Goal: Task Accomplishment & Management: Use online tool/utility

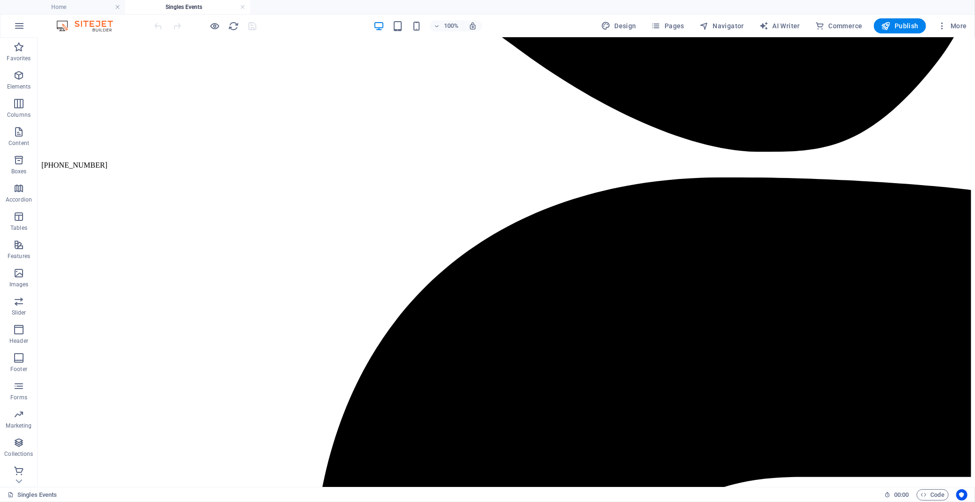
scroll to position [1474, 0]
click at [73, 8] on h4 "Home" at bounding box center [62, 7] width 125 height 10
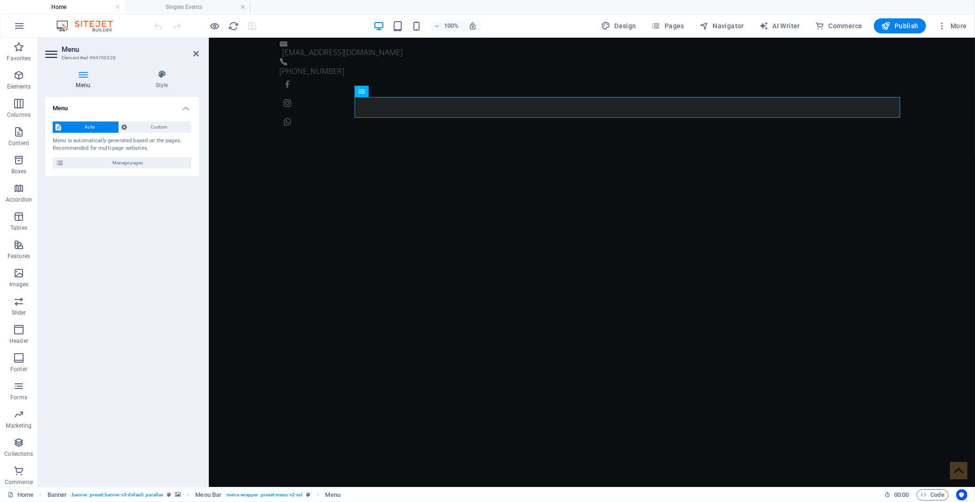
scroll to position [0, 0]
click at [181, 9] on h4 "Singles Events" at bounding box center [187, 7] width 125 height 10
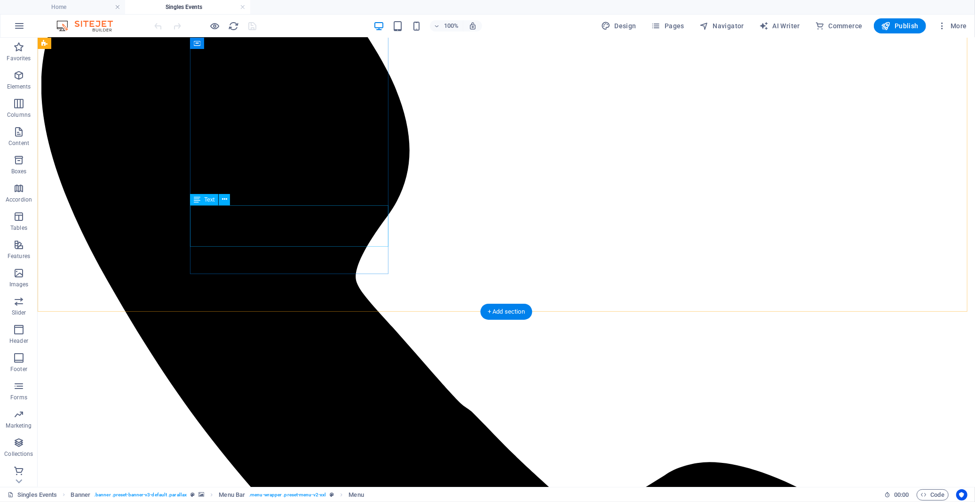
scroll to position [480, 0]
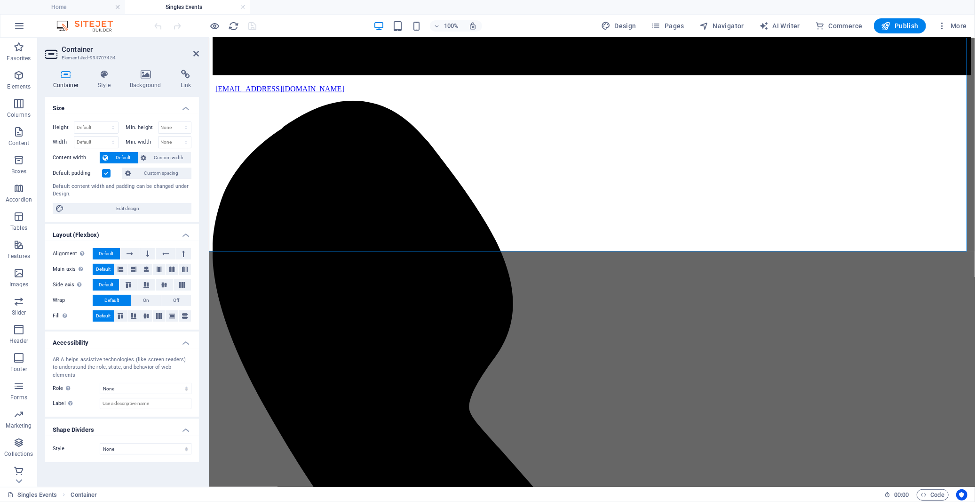
click at [105, 175] on label at bounding box center [106, 173] width 8 height 8
click at [0, 0] on input "Default padding" at bounding box center [0, 0] width 0 height 0
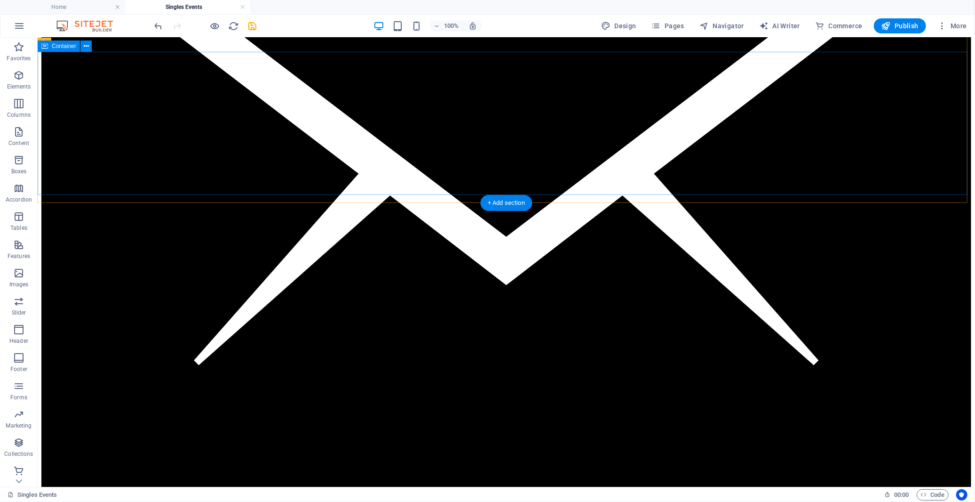
scroll to position [157, 0]
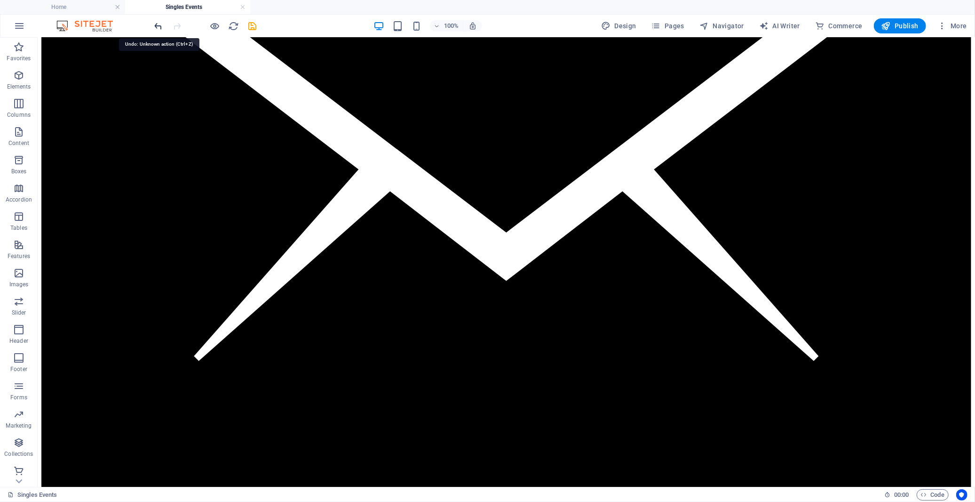
click at [158, 24] on icon "undo" at bounding box center [158, 26] width 11 height 11
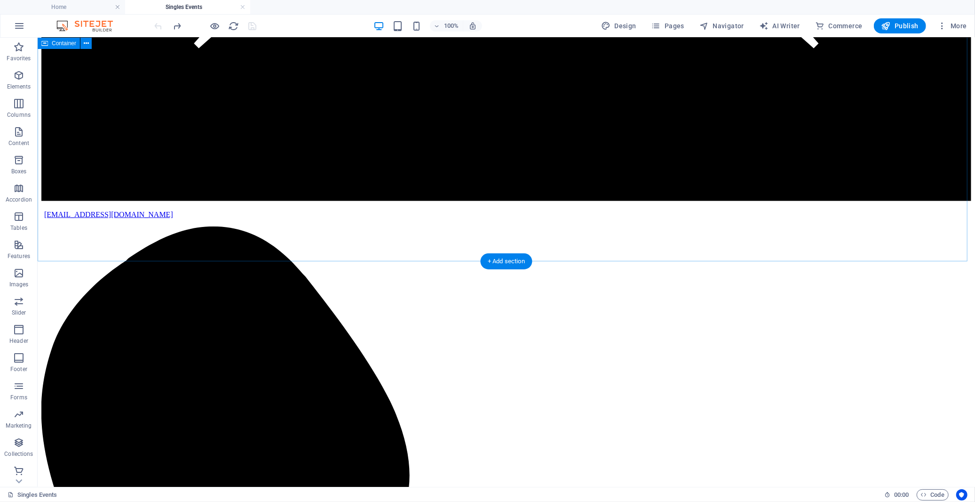
scroll to position [470, 0]
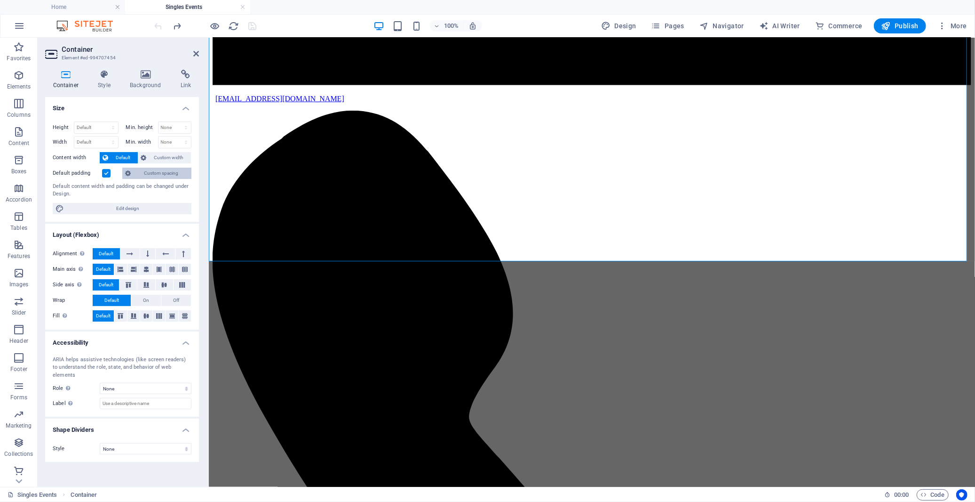
click at [143, 171] on span "Custom spacing" at bounding box center [161, 172] width 55 height 11
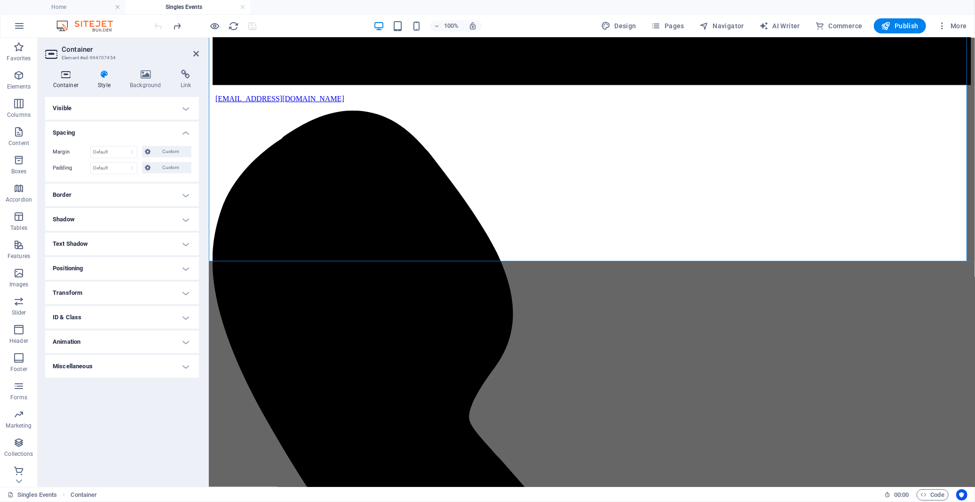
click at [67, 78] on icon at bounding box center [65, 74] width 41 height 9
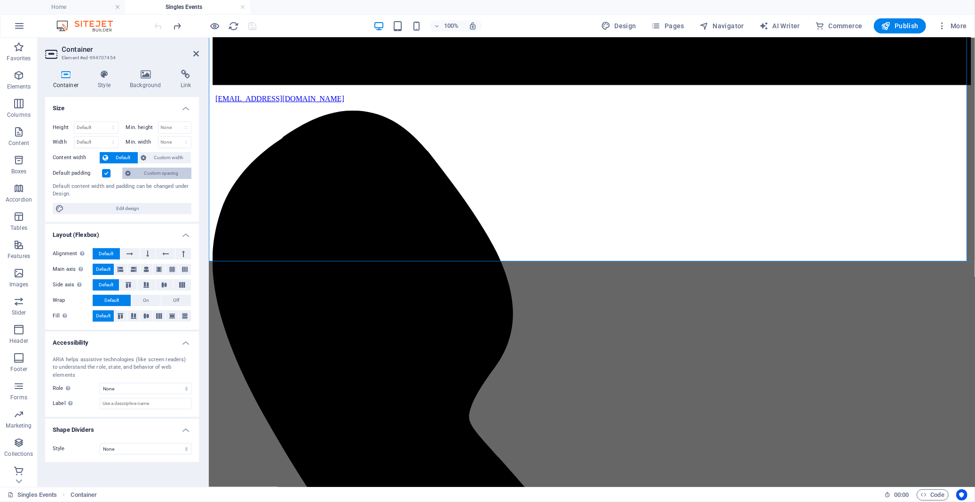
click at [137, 176] on span "Custom spacing" at bounding box center [161, 172] width 55 height 11
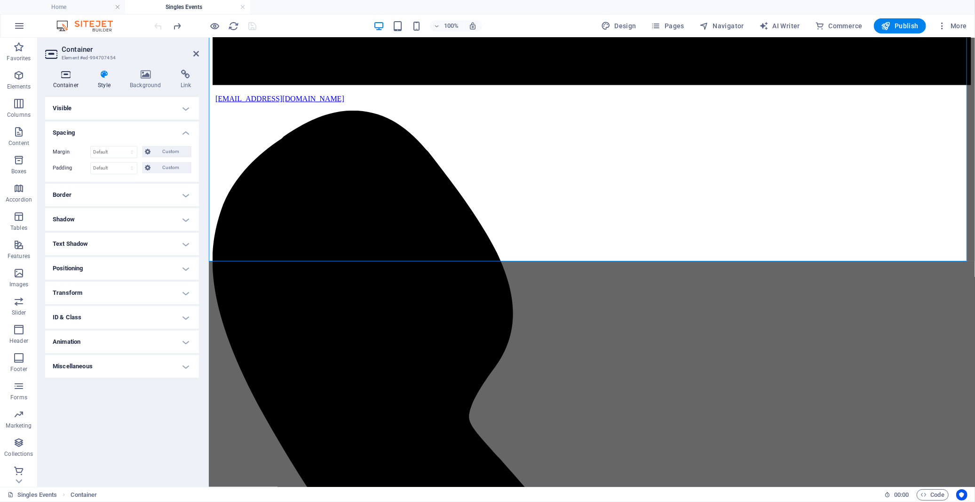
click at [64, 77] on icon at bounding box center [65, 74] width 41 height 9
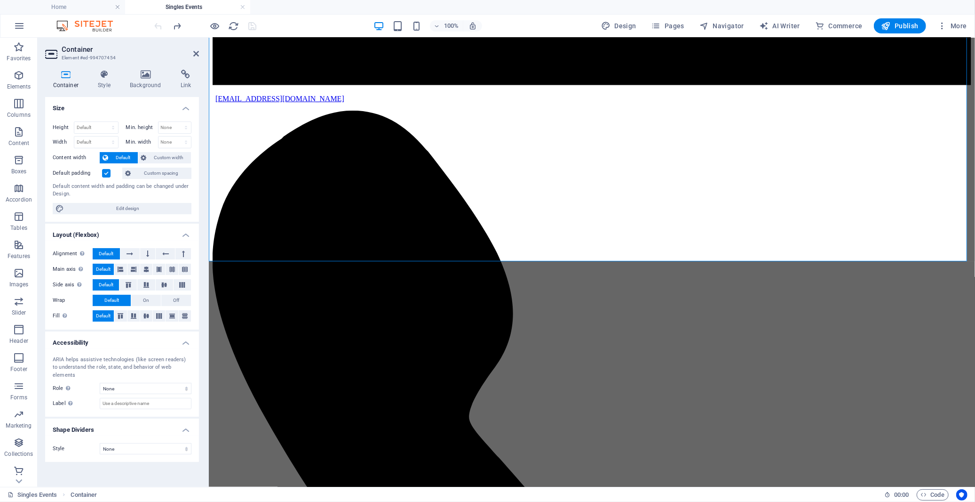
click at [102, 175] on label at bounding box center [106, 173] width 8 height 8
click at [0, 0] on input "Default padding" at bounding box center [0, 0] width 0 height 0
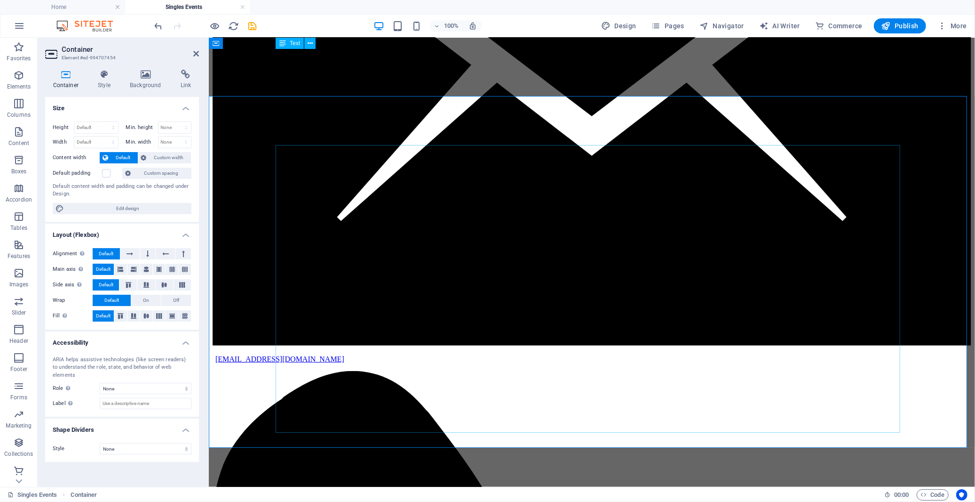
scroll to position [209, 0]
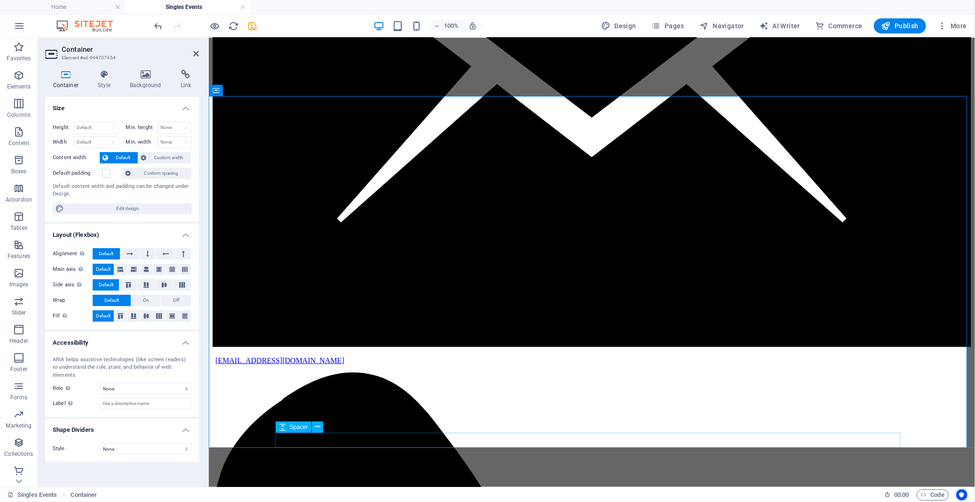
click at [316, 428] on icon at bounding box center [317, 427] width 5 height 10
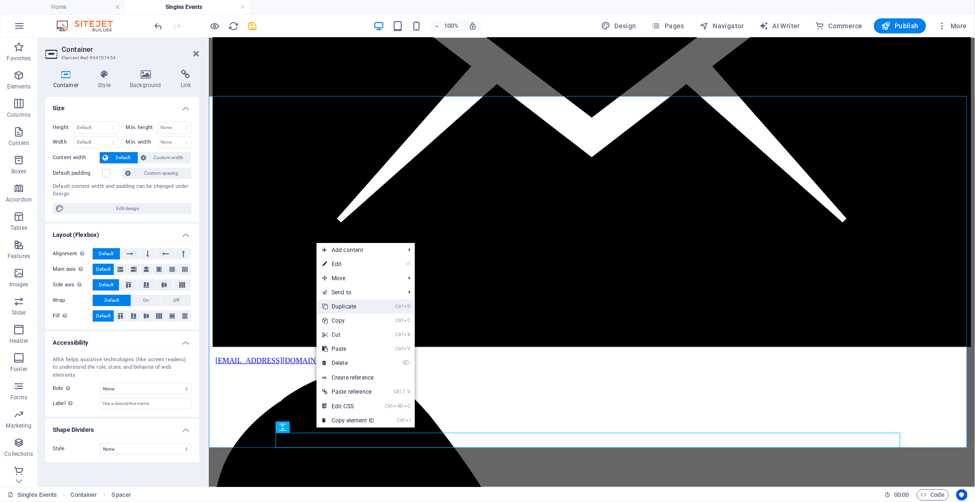
click at [337, 307] on link "Ctrl D Duplicate" at bounding box center [348, 306] width 63 height 14
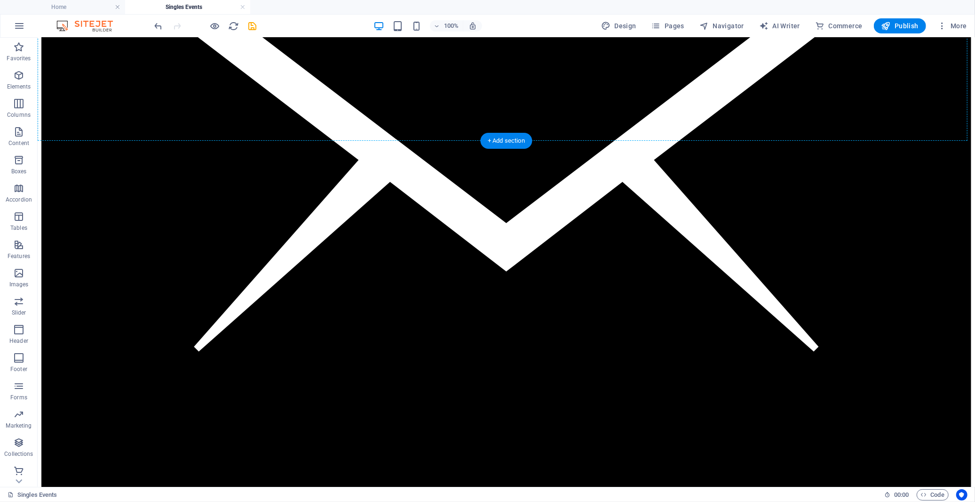
scroll to position [165, 0]
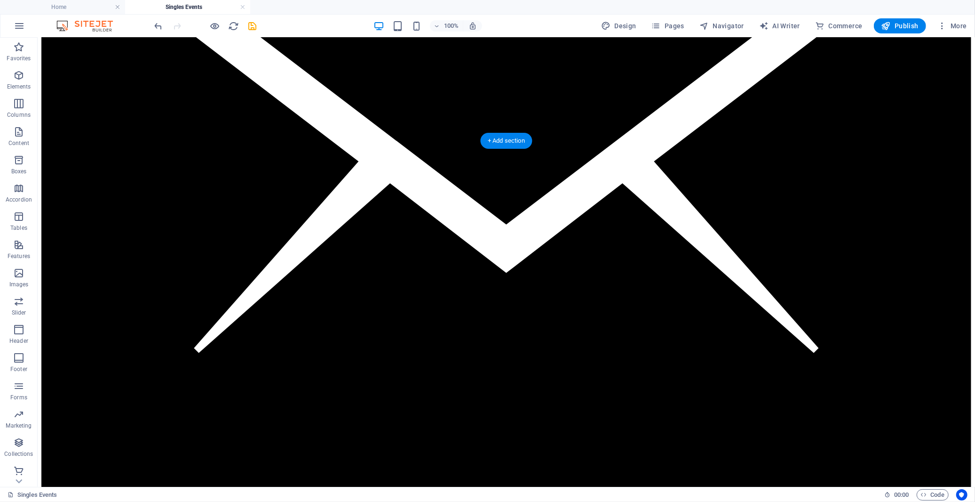
drag, startPoint x: 334, startPoint y: 477, endPoint x: 251, endPoint y: 143, distance: 344.7
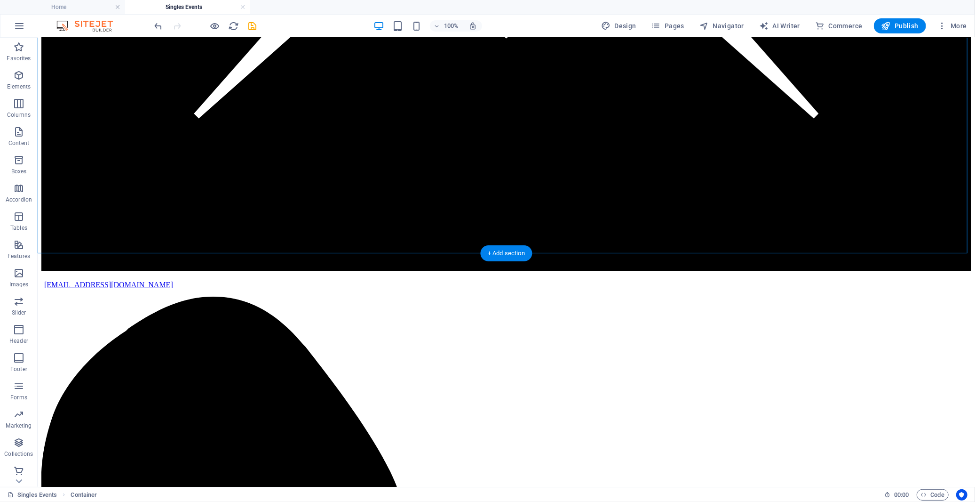
scroll to position [418, 0]
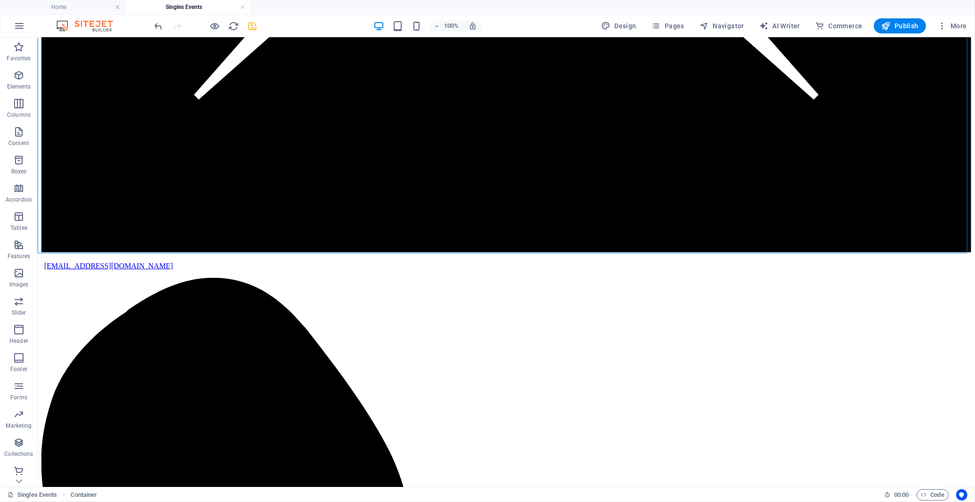
click at [255, 24] on icon "save" at bounding box center [252, 26] width 11 height 11
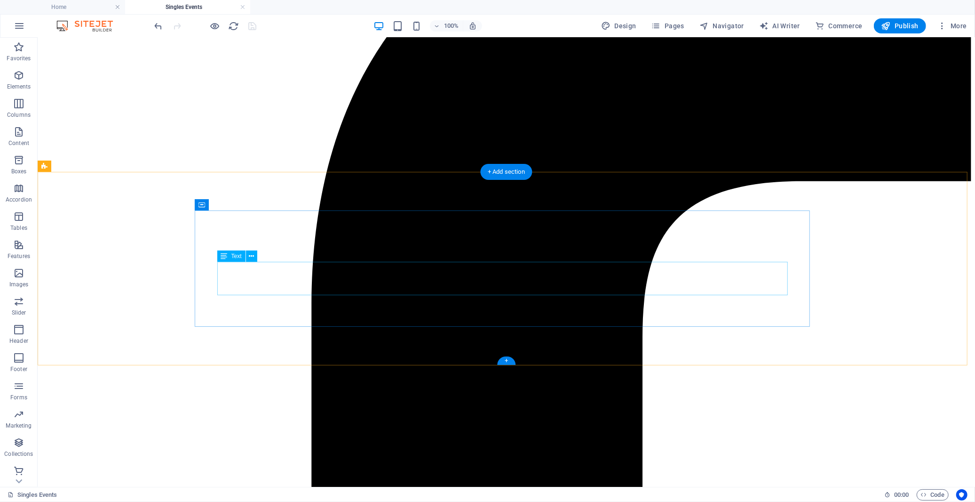
scroll to position [1777, 0]
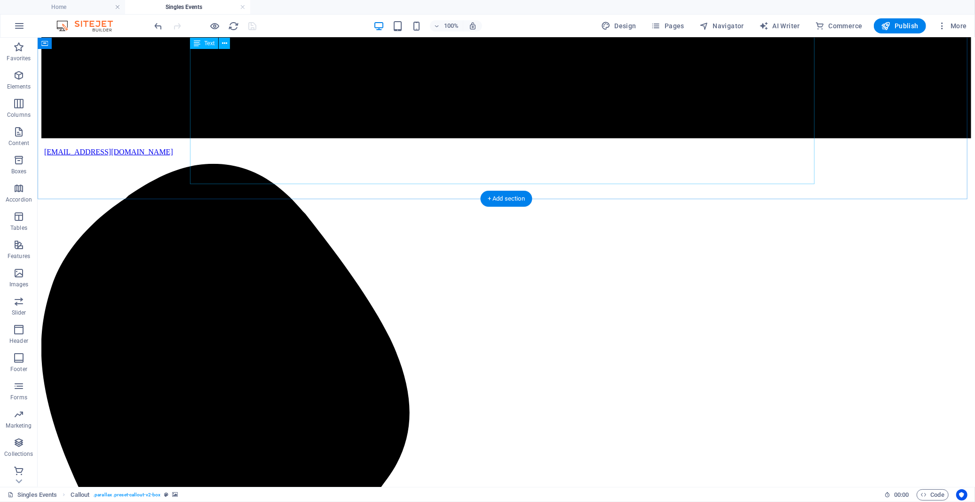
scroll to position [366, 0]
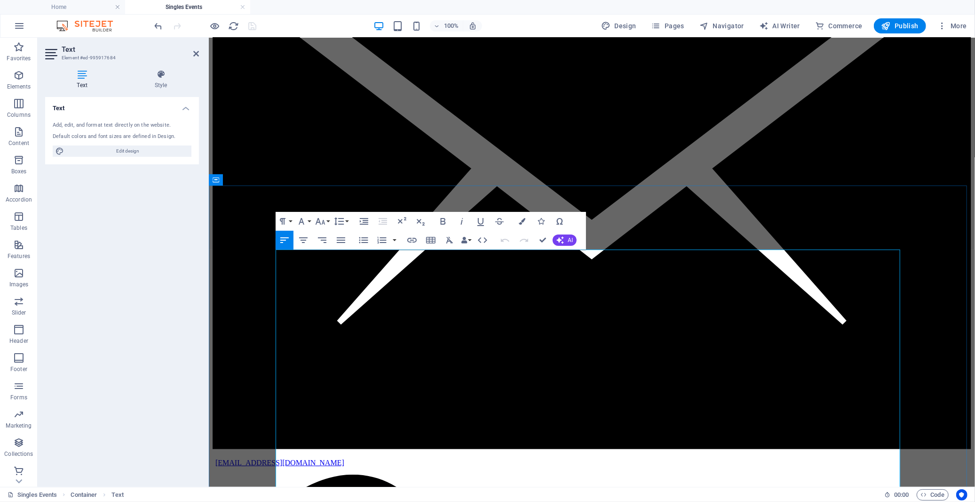
scroll to position [316, 0]
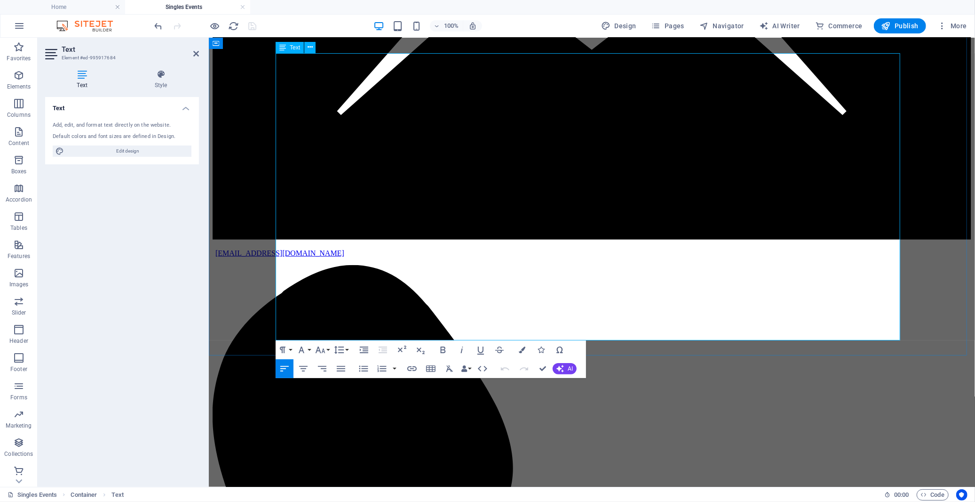
drag, startPoint x: 652, startPoint y: 230, endPoint x: 327, endPoint y: 228, distance: 324.6
copy li "Cancellations 48+ hours before the event receive a refund or credit. No-shows a…"
drag, startPoint x: 500, startPoint y: 71, endPoint x: 277, endPoint y: 54, distance: 223.2
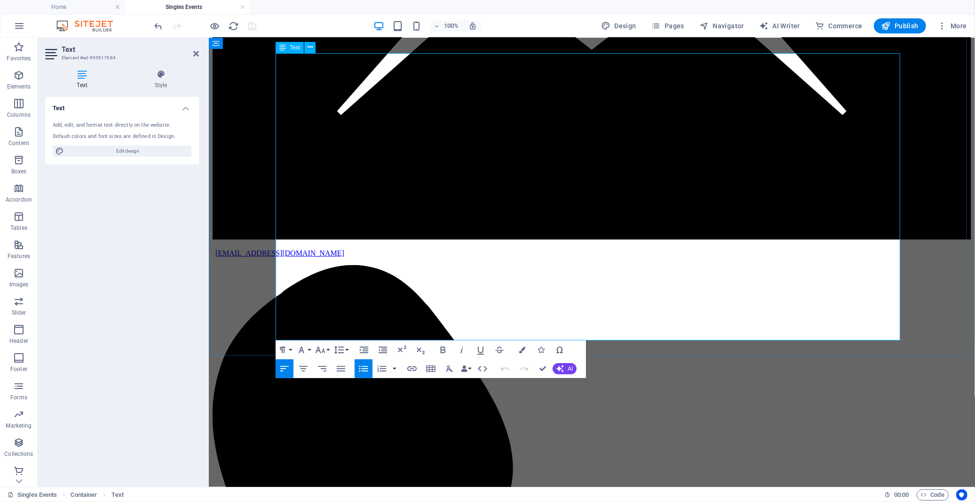
copy p "Our socials are designed for anyone who wants to meet new people without the no…"
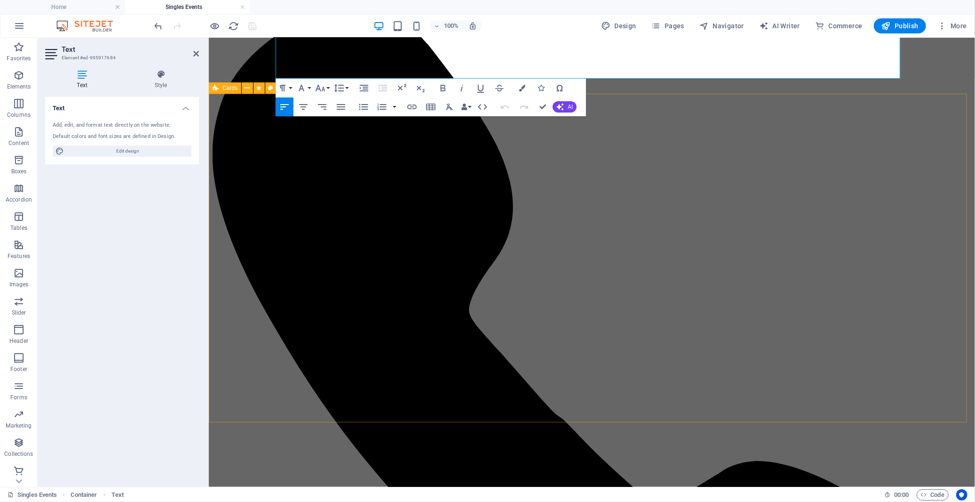
scroll to position [629, 0]
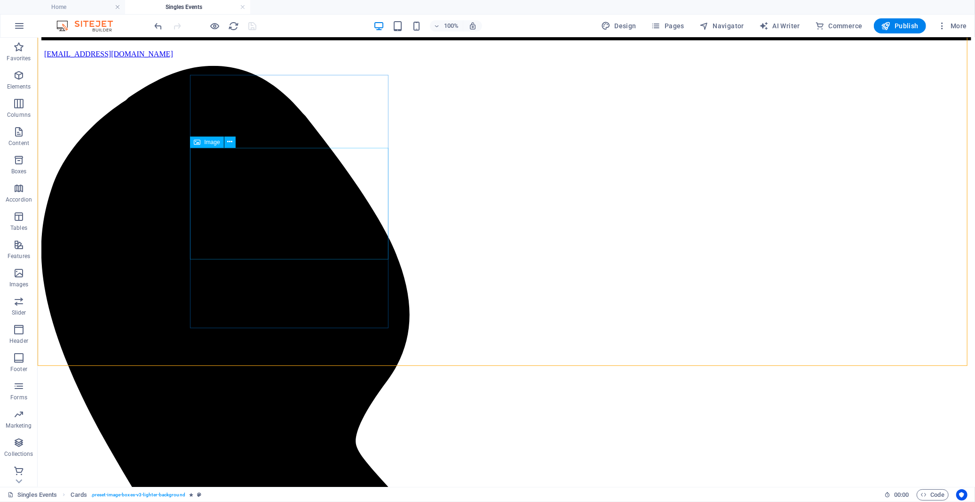
scroll to position [943, 0]
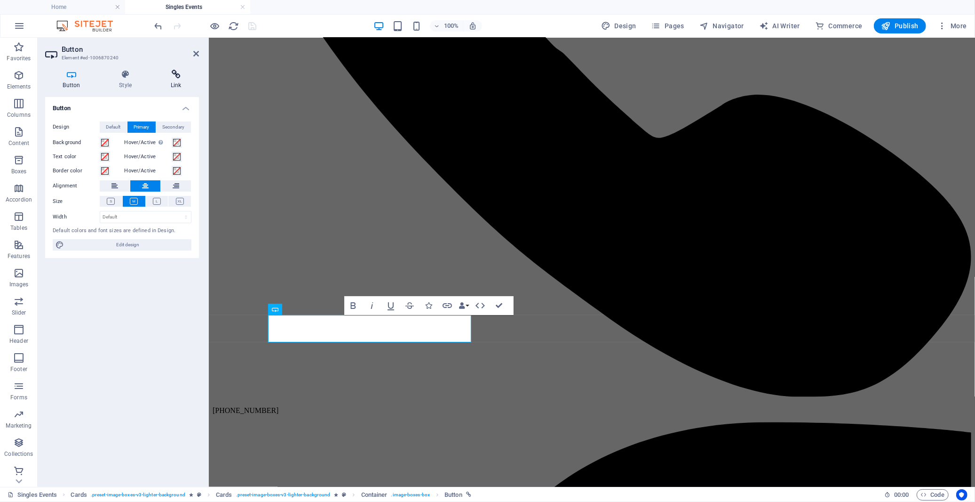
click at [173, 73] on icon at bounding box center [176, 74] width 46 height 9
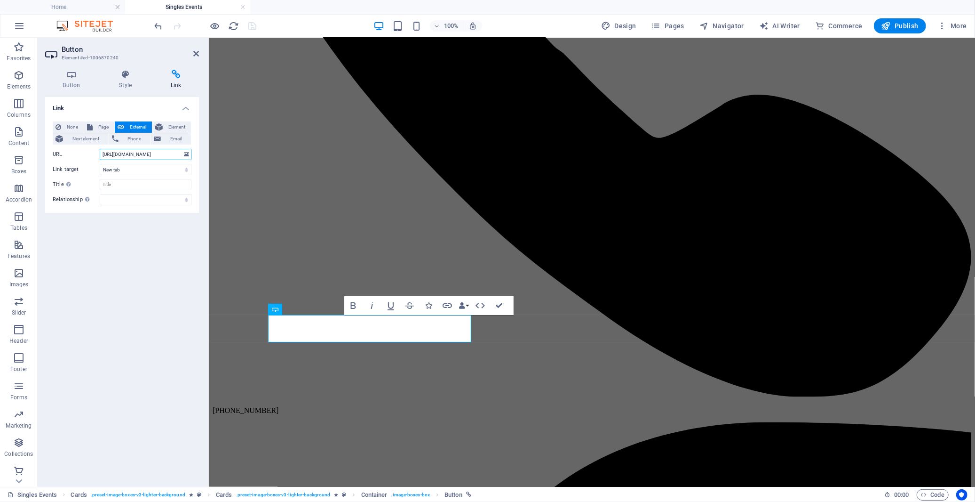
click at [151, 153] on input "[URL][DOMAIN_NAME]" at bounding box center [146, 154] width 92 height 11
paste input "[DOMAIN_NAME][URL]"
type input "[URL][DOMAIN_NAME]"
click at [164, 229] on div "Link None Page External Element Next element Phone Email Page Home About us Ser…" at bounding box center [122, 288] width 154 height 382
click at [252, 25] on icon "save" at bounding box center [252, 26] width 11 height 11
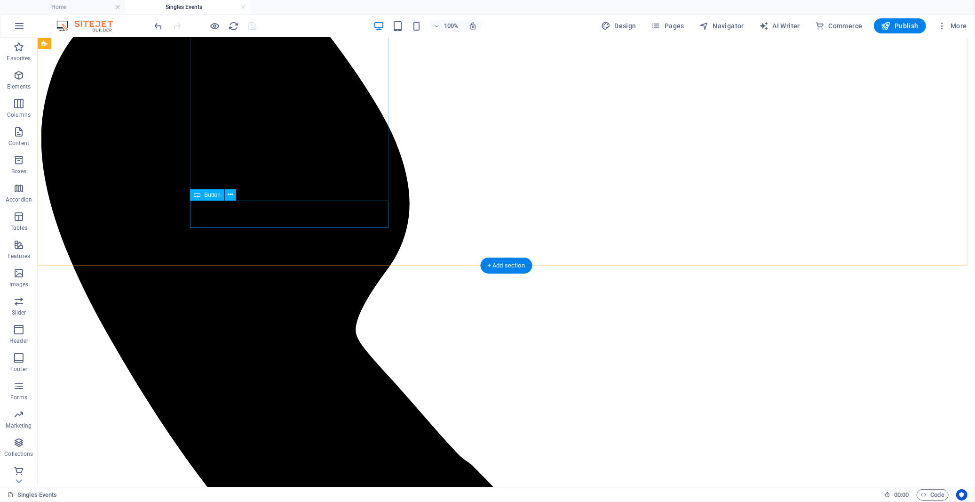
scroll to position [734, 0]
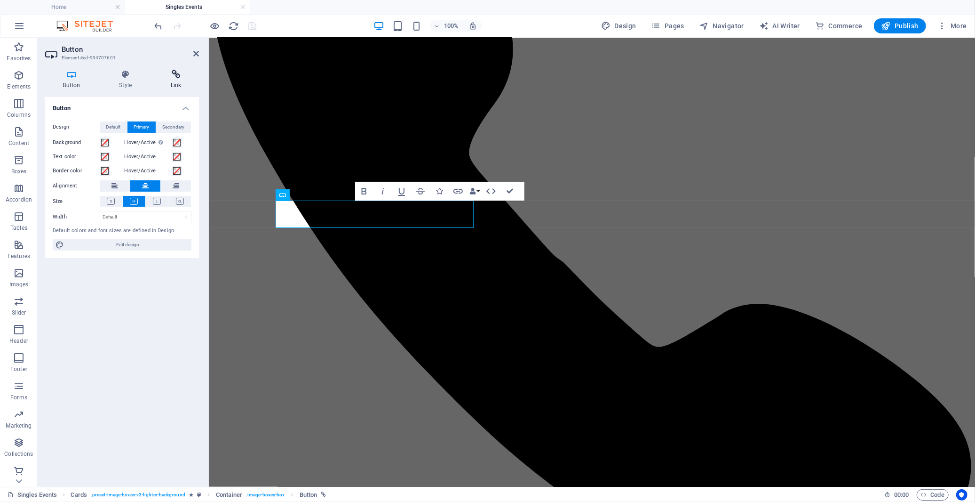
click at [175, 78] on icon at bounding box center [176, 74] width 46 height 9
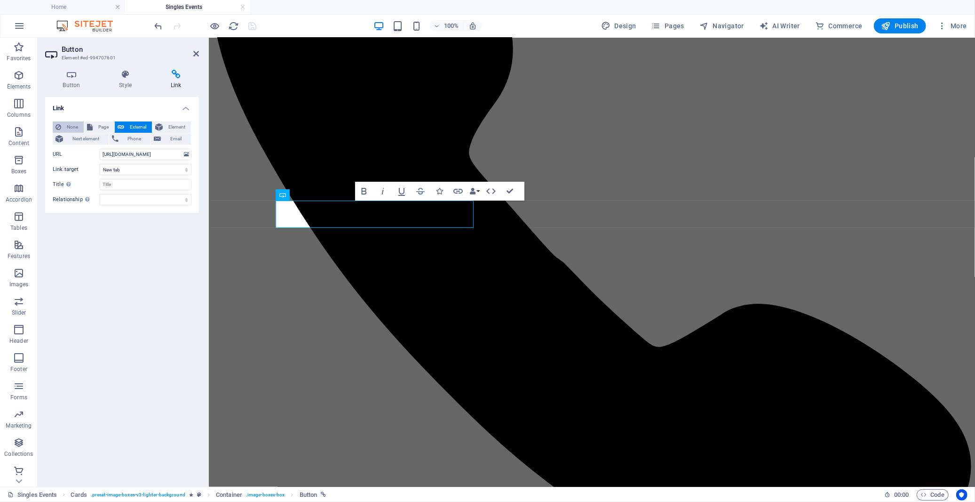
click at [70, 127] on span "None" at bounding box center [72, 126] width 17 height 11
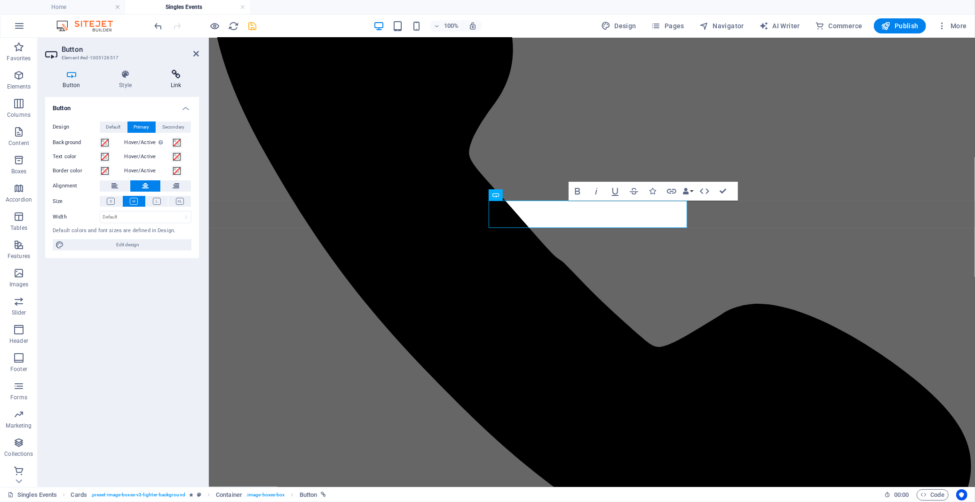
click at [178, 72] on icon at bounding box center [176, 74] width 46 height 9
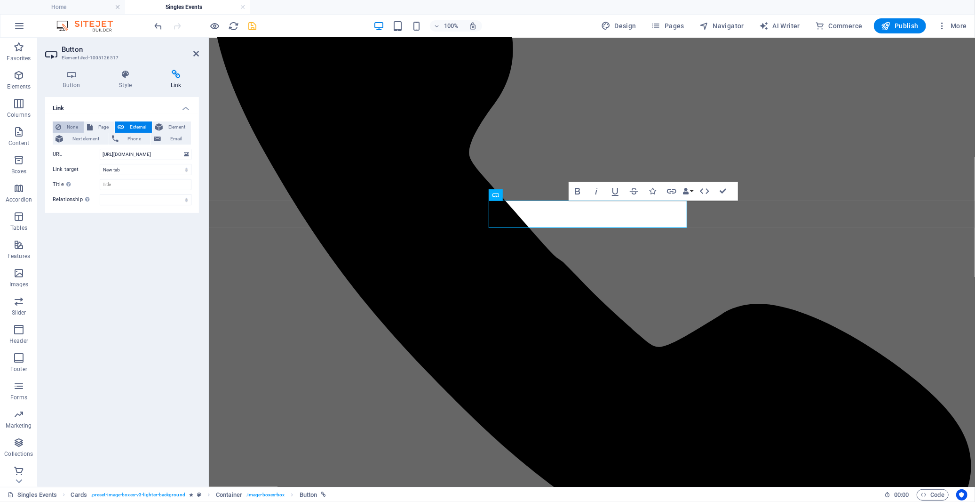
click at [72, 126] on span "None" at bounding box center [72, 126] width 17 height 11
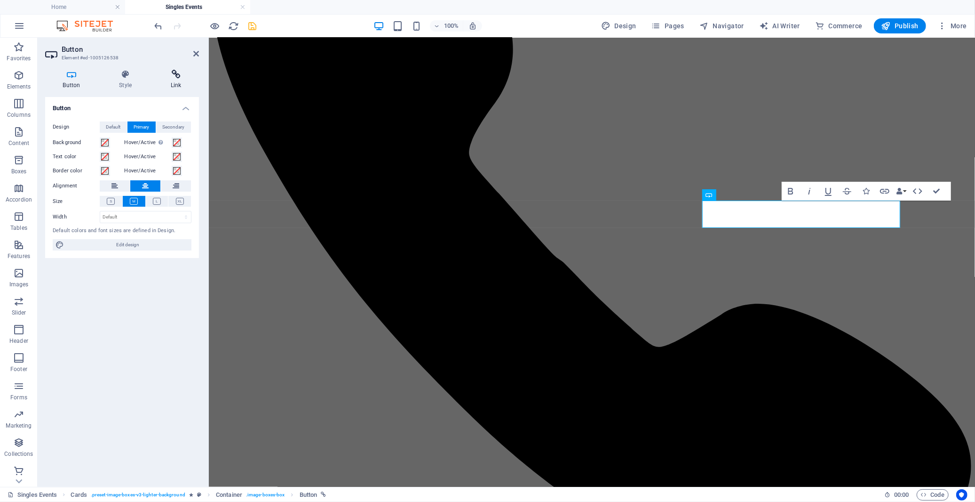
click at [182, 74] on icon at bounding box center [176, 74] width 46 height 9
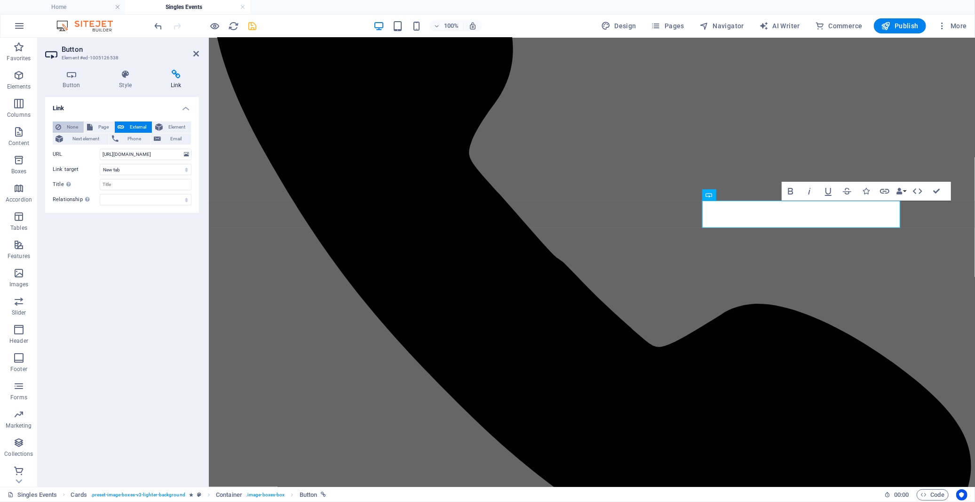
click at [80, 125] on span "None" at bounding box center [72, 126] width 17 height 11
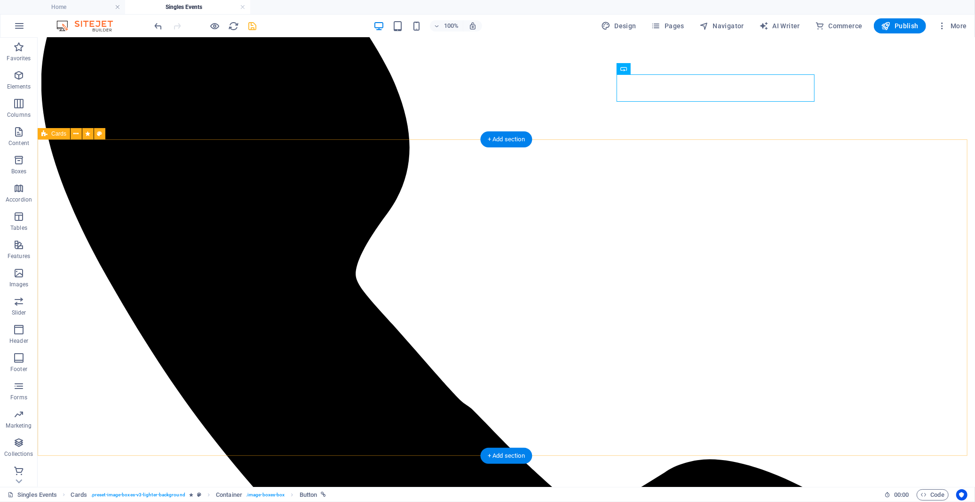
scroll to position [891, 0]
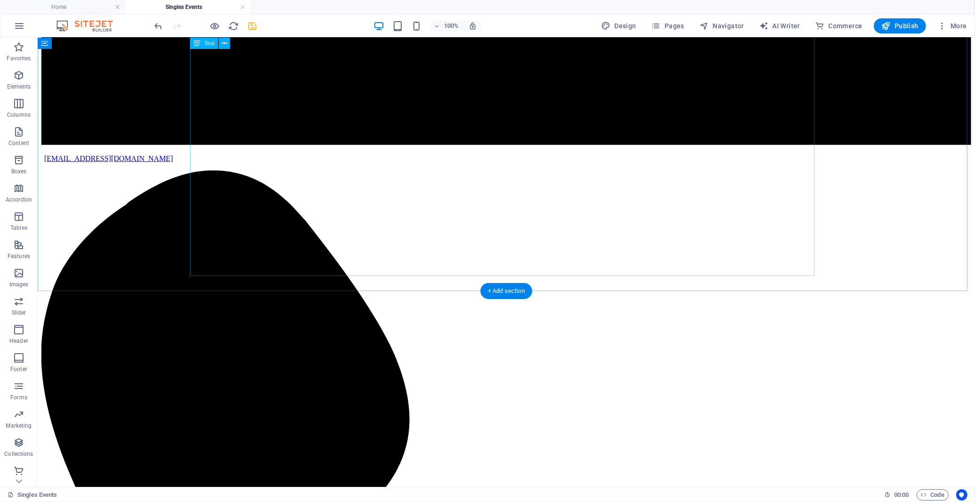
scroll to position [159, 0]
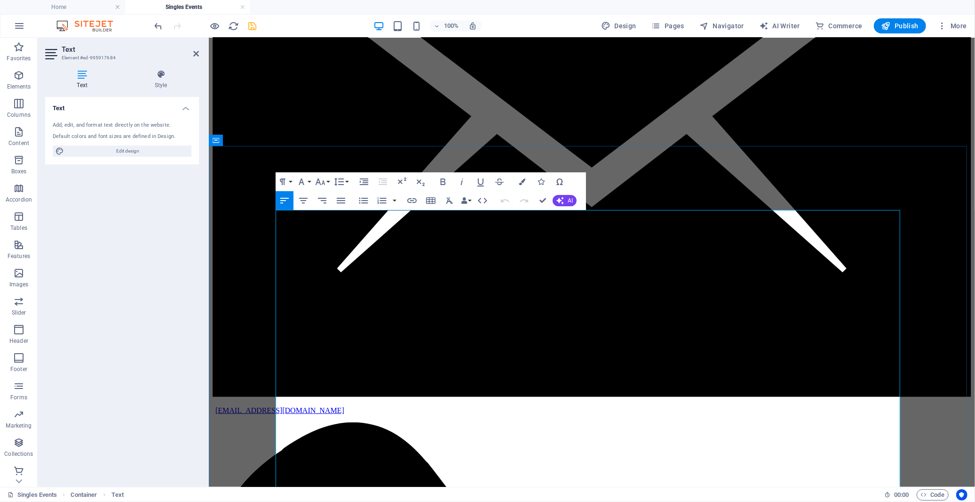
copy div "Lor ipsumdo sit ametcons adi elitse doe tempo in utla etd magnaa enimadm ven qu…"
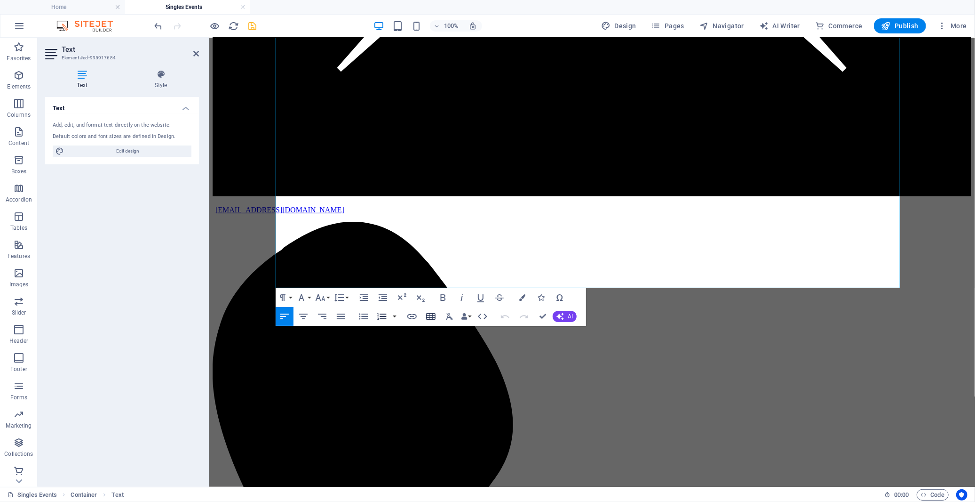
scroll to position [368, 0]
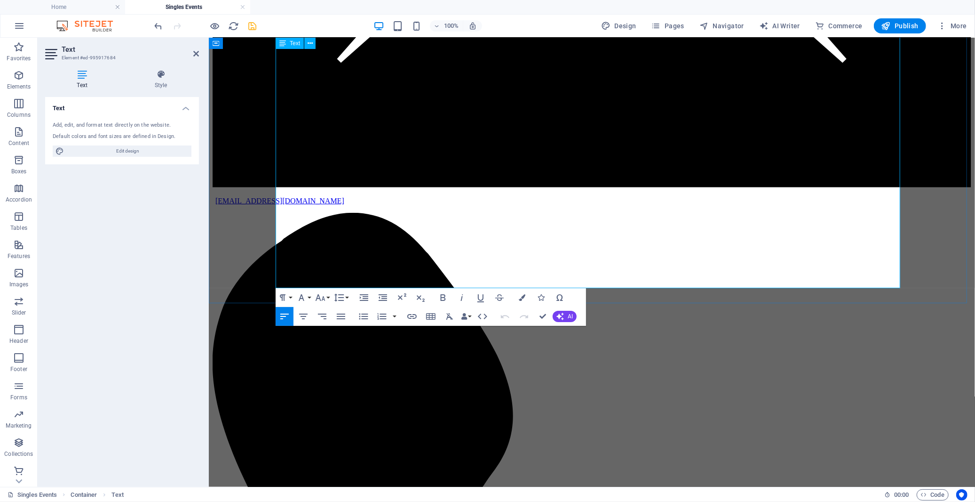
click at [390, 257] on icon "button" at bounding box center [389, 258] width 7 height 7
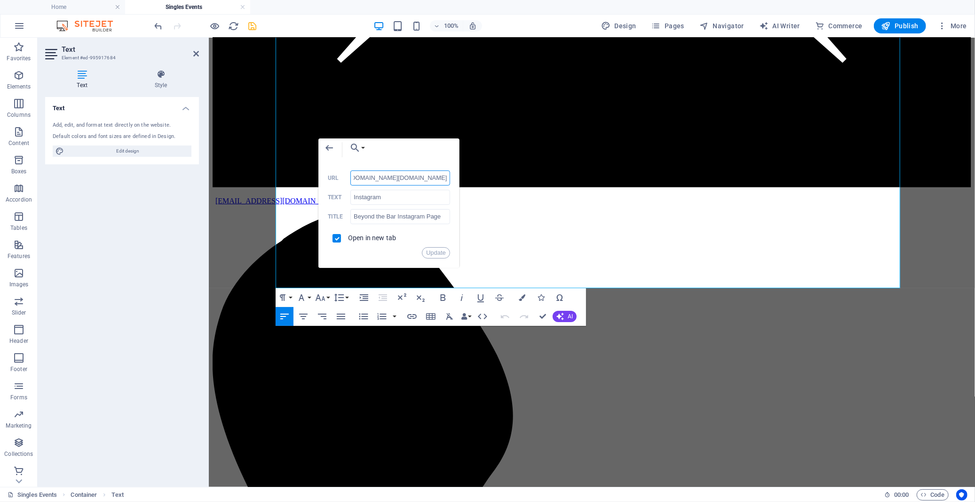
scroll to position [0, 0]
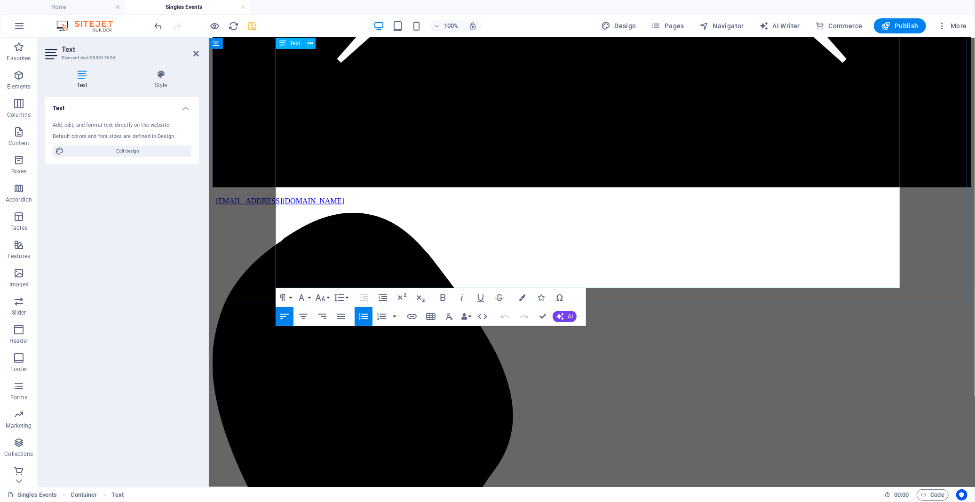
type input "[URL][DOMAIN_NAME][DOMAIN_NAME]"
type input "Facebook"
type input "Beyond the Bar Facebook Page"
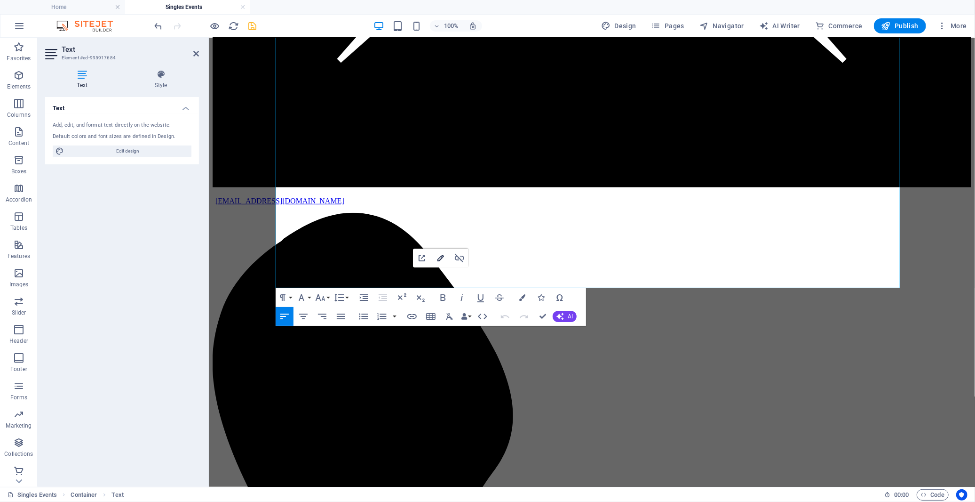
click at [438, 257] on icon "button" at bounding box center [440, 257] width 11 height 11
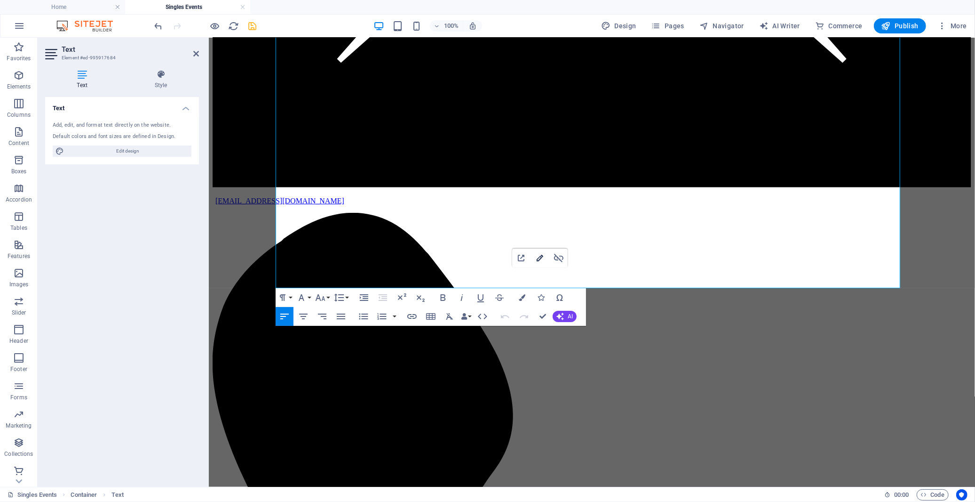
type input "[URL][DOMAIN_NAME]"
type input "WhatsApp"
type input "Beyond the Bar WhatsApp Group"
click at [542, 258] on icon "button" at bounding box center [539, 257] width 11 height 11
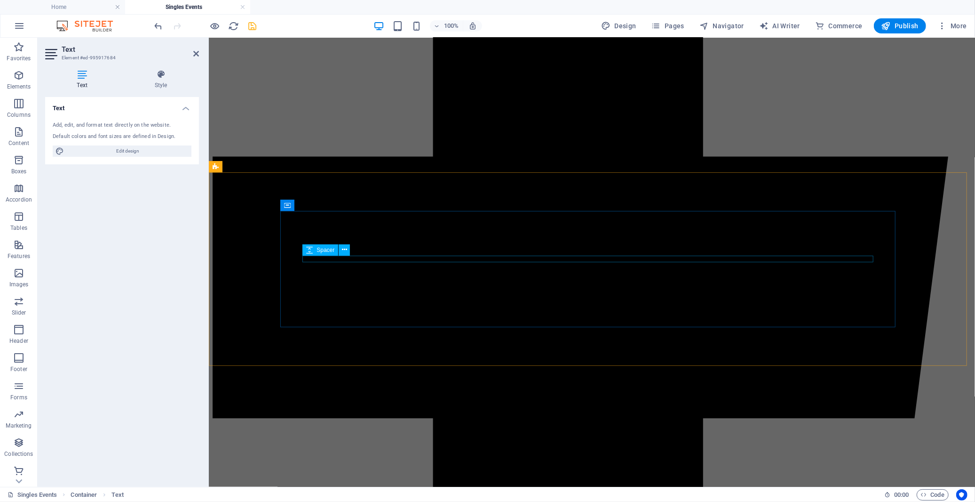
scroll to position [1780, 0]
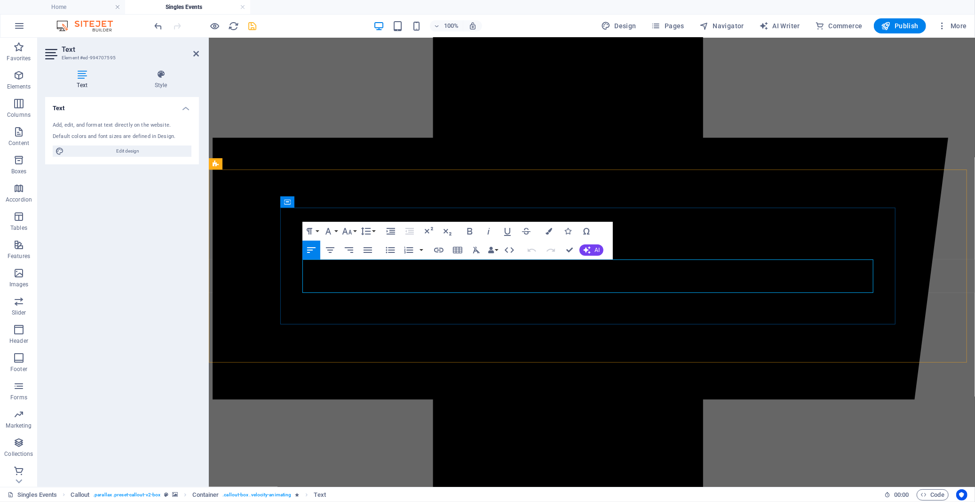
scroll to position [1779, 0]
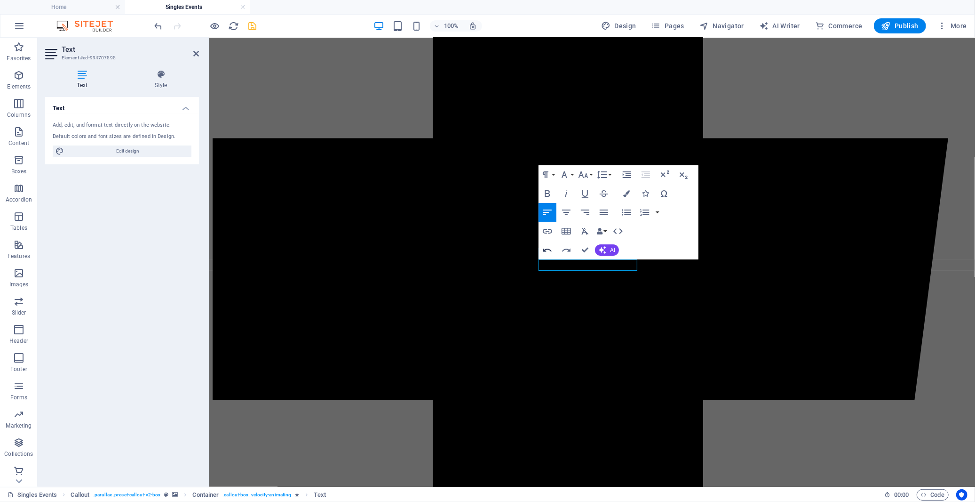
click at [543, 251] on icon "button" at bounding box center [547, 249] width 8 height 3
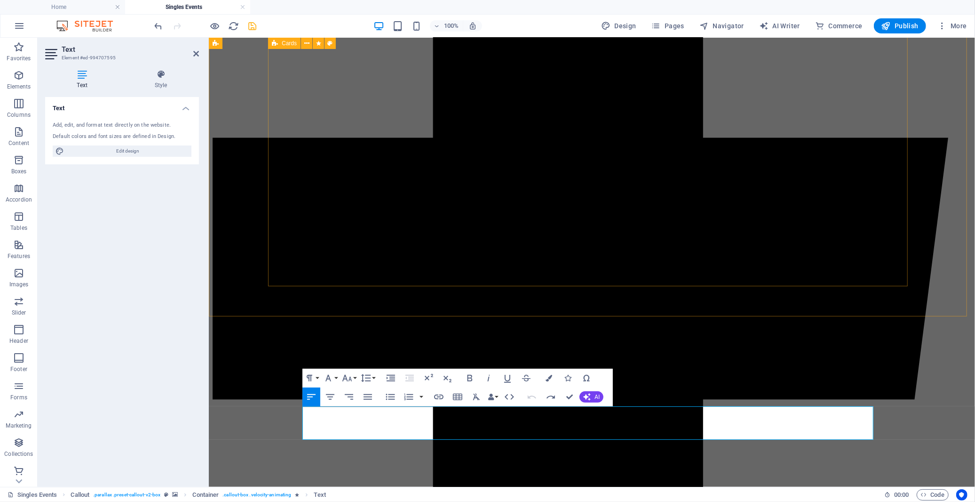
scroll to position [1518, 0]
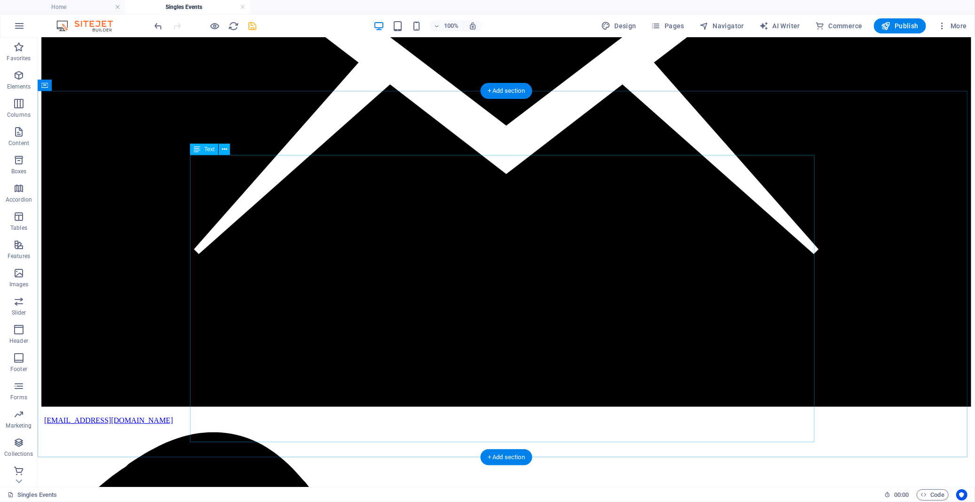
scroll to position [264, 0]
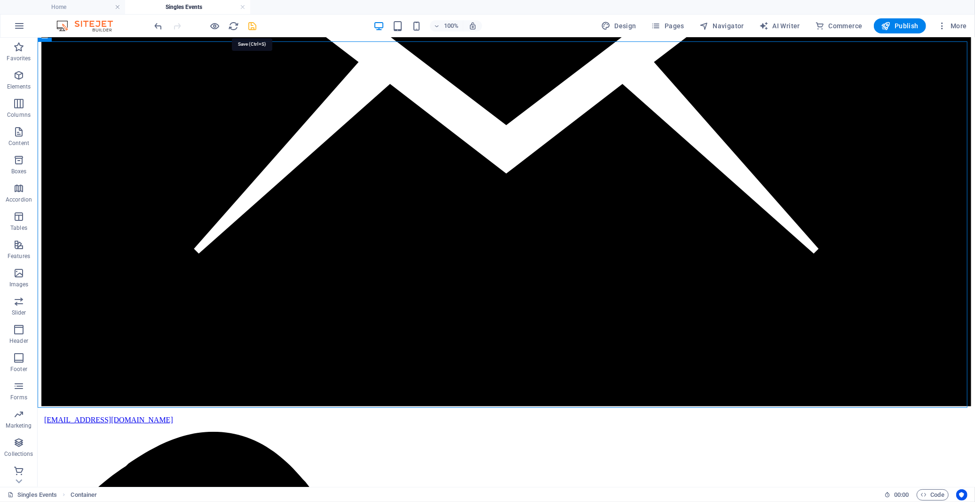
click at [250, 24] on icon "save" at bounding box center [252, 26] width 11 height 11
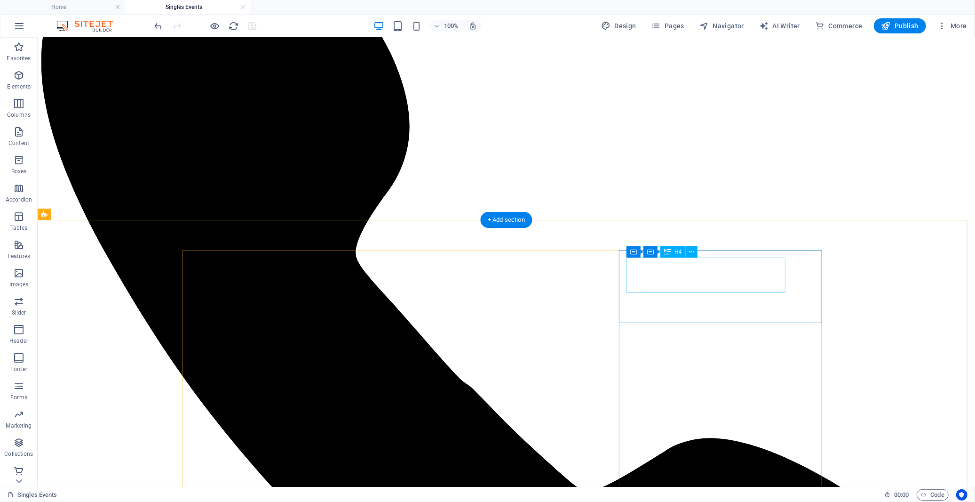
scroll to position [943, 0]
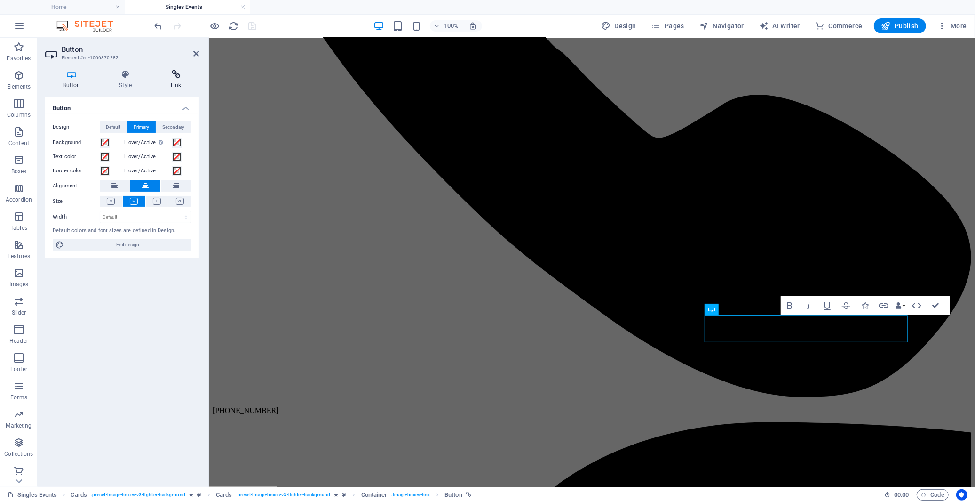
click at [170, 79] on h4 "Link" at bounding box center [176, 80] width 46 height 20
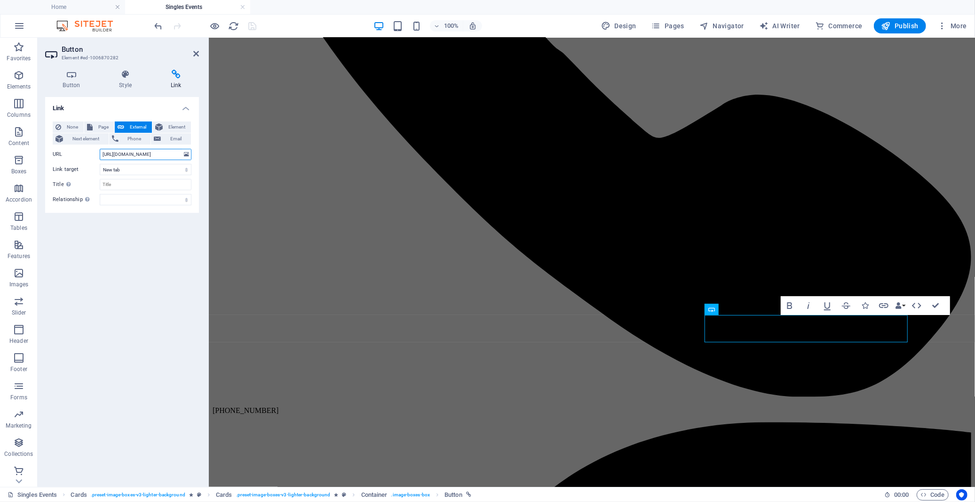
click at [142, 154] on input "[URL][DOMAIN_NAME]" at bounding box center [146, 154] width 92 height 11
paste input "[DOMAIN_NAME][URL]"
type input "[URL][DOMAIN_NAME]"
click at [167, 240] on div "Link None Page External Element Next element Phone Email Page Home About us Ser…" at bounding box center [122, 288] width 154 height 382
click at [255, 26] on icon "save" at bounding box center [252, 26] width 11 height 11
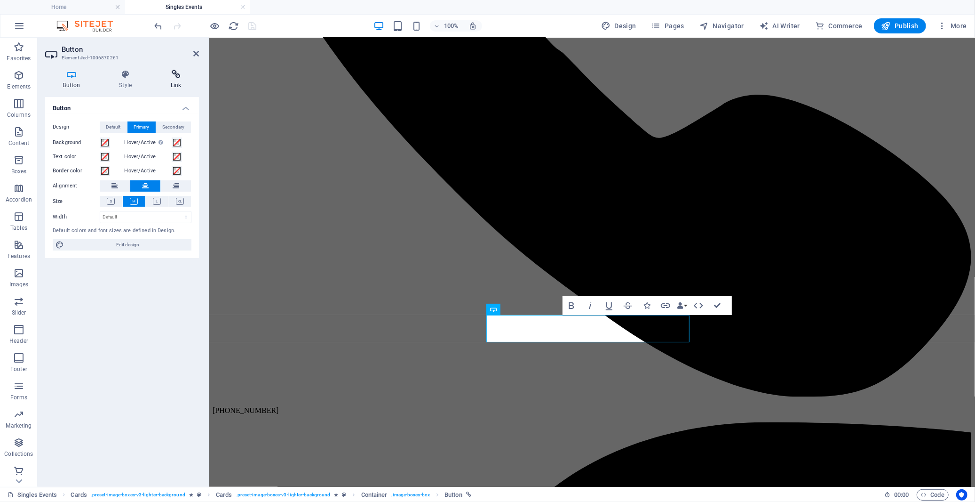
click at [175, 73] on icon at bounding box center [176, 74] width 46 height 9
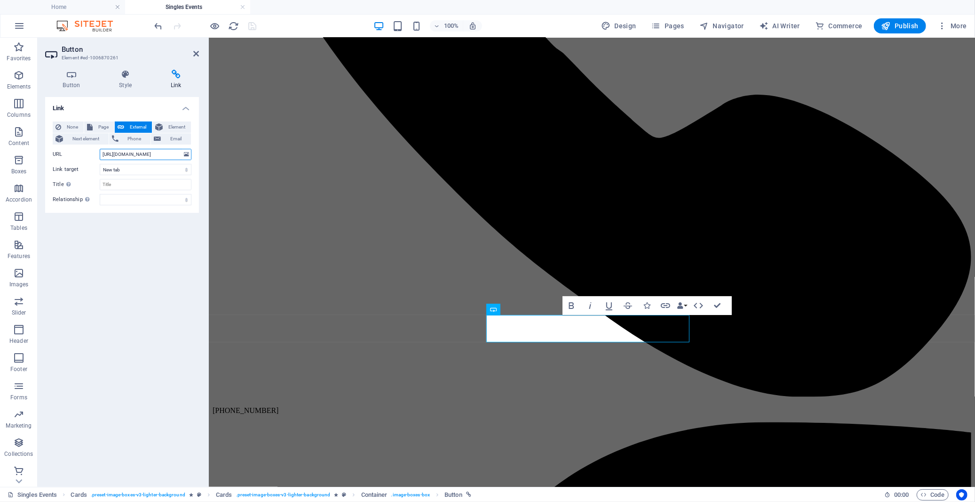
click at [151, 152] on input "[URL][DOMAIN_NAME]" at bounding box center [146, 154] width 92 height 11
click at [151, 251] on div "Link None Page External Element Next element Phone Email Page Home About us Ser…" at bounding box center [122, 288] width 154 height 382
drag, startPoint x: 716, startPoint y: 303, endPoint x: 570, endPoint y: 246, distance: 156.6
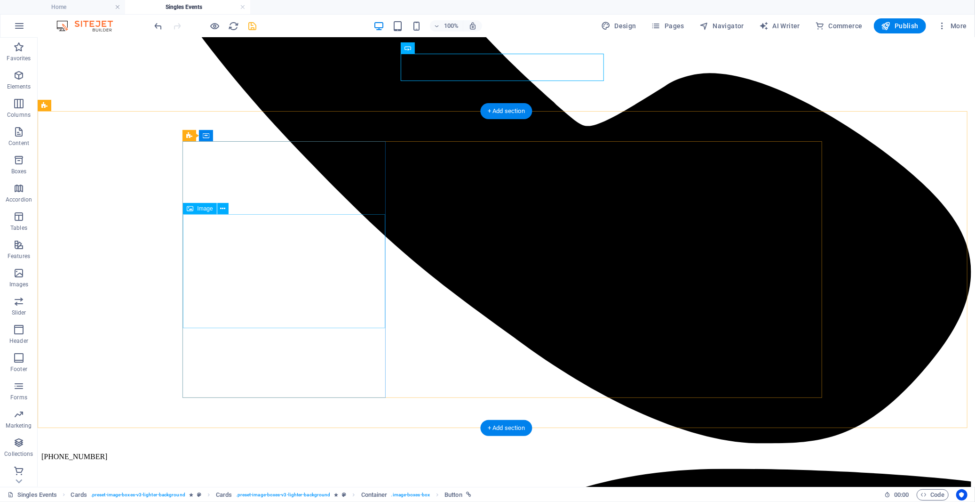
scroll to position [1205, 0]
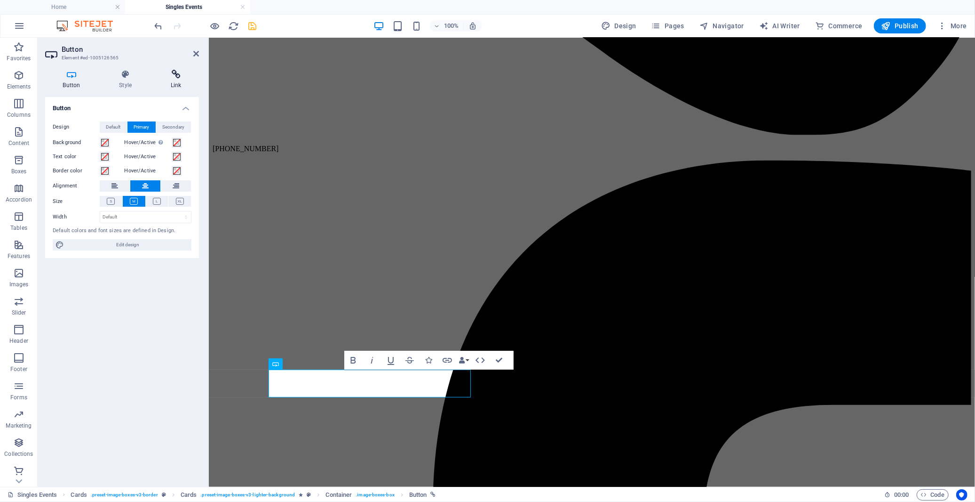
click at [176, 74] on icon at bounding box center [176, 74] width 46 height 9
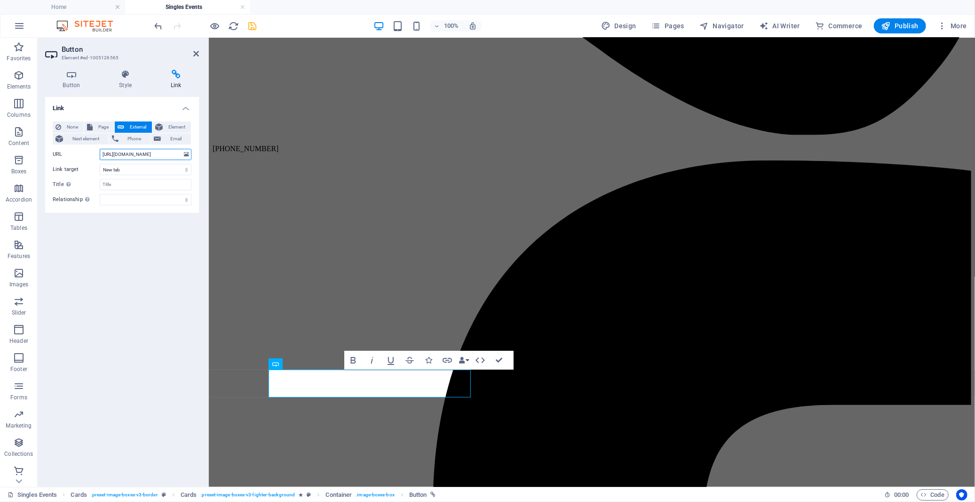
click at [129, 157] on input "[URL][DOMAIN_NAME]" at bounding box center [146, 154] width 92 height 11
click at [175, 239] on div "Link None Page External Element Next element Phone Email Page Home About us Ser…" at bounding box center [122, 288] width 154 height 382
drag, startPoint x: 497, startPoint y: 359, endPoint x: 461, endPoint y: 319, distance: 54.3
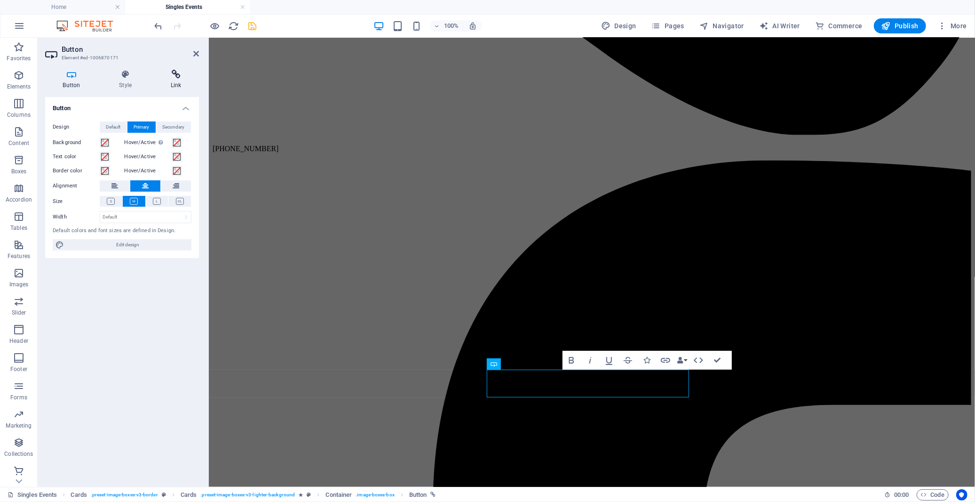
click at [172, 84] on h4 "Link" at bounding box center [176, 80] width 46 height 20
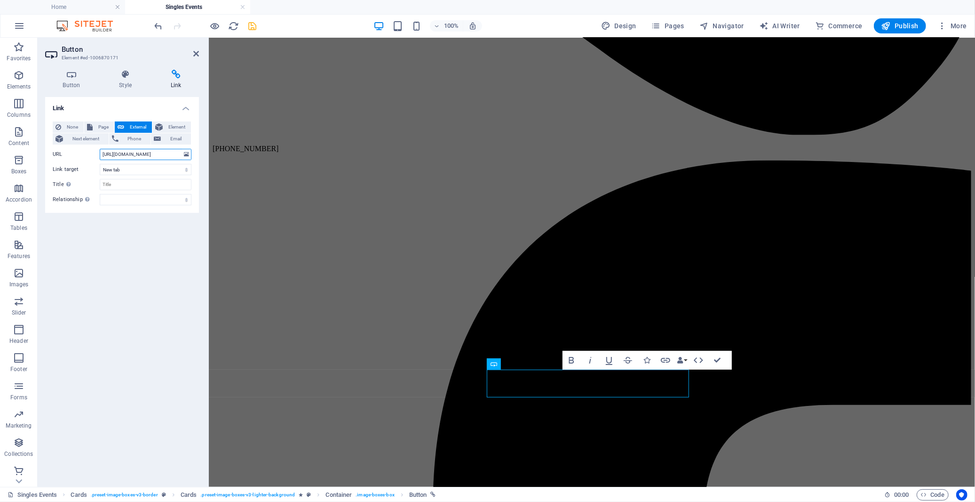
click at [158, 152] on input "[URL][DOMAIN_NAME]" at bounding box center [146, 154] width 92 height 11
click at [172, 258] on div "Link None Page External Element Next element Phone Email Page Home About us Ser…" at bounding box center [122, 288] width 154 height 382
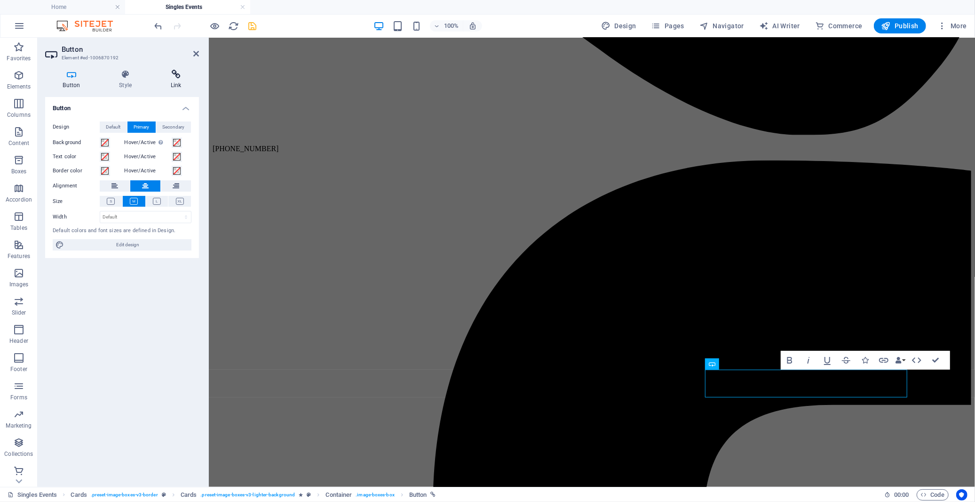
click at [173, 73] on icon at bounding box center [176, 74] width 46 height 9
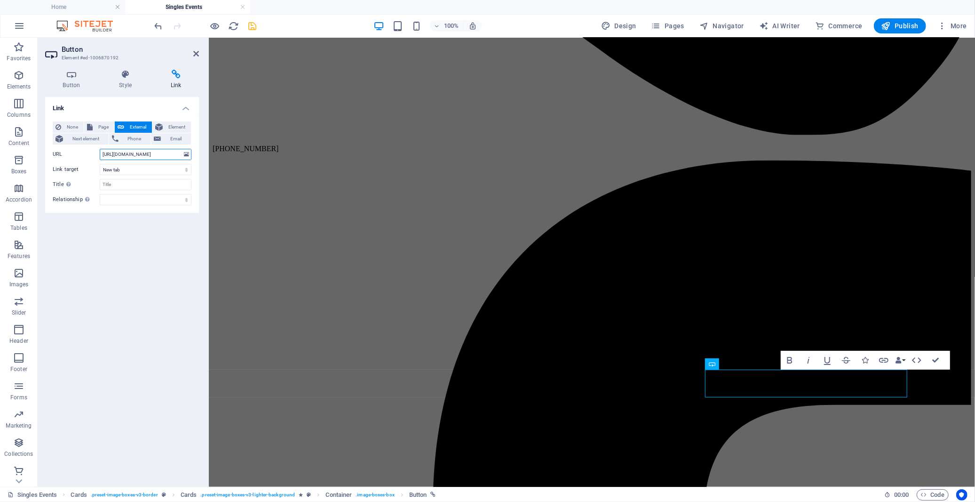
click at [160, 158] on input "[URL][DOMAIN_NAME]" at bounding box center [146, 154] width 92 height 11
paste input "[DOMAIN_NAME][URL]"
type input "[URL][DOMAIN_NAME]"
click at [168, 238] on div "Link None Page External Element Next element Phone Email Page Home About us Ser…" at bounding box center [122, 288] width 154 height 382
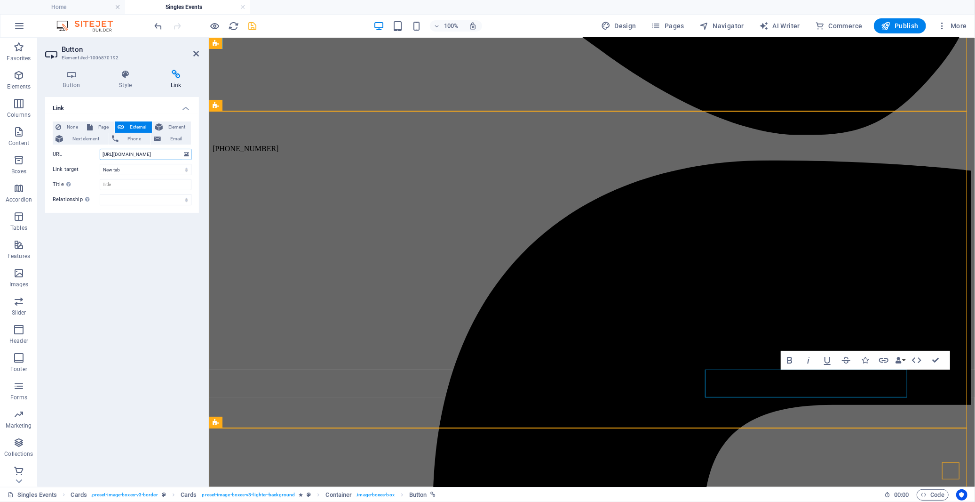
click at [166, 152] on input "[URL][DOMAIN_NAME]" at bounding box center [146, 154] width 92 height 11
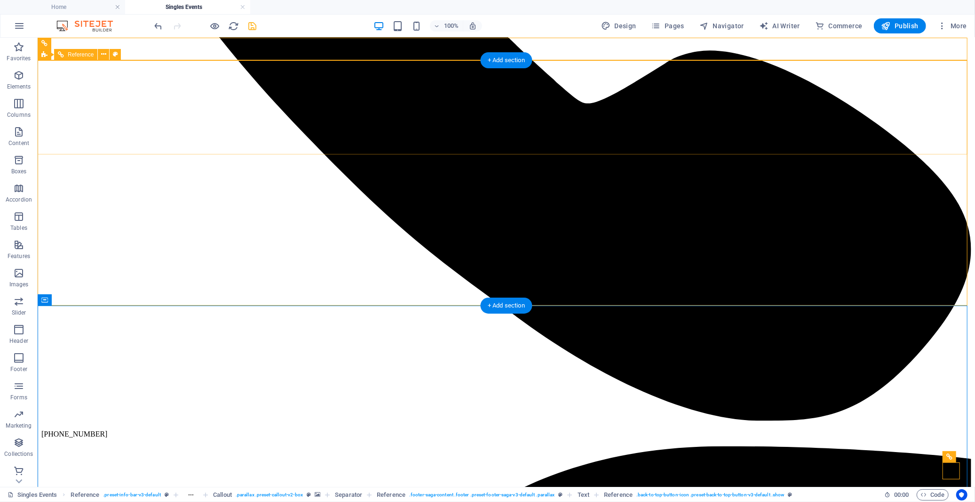
scroll to position [0, 0]
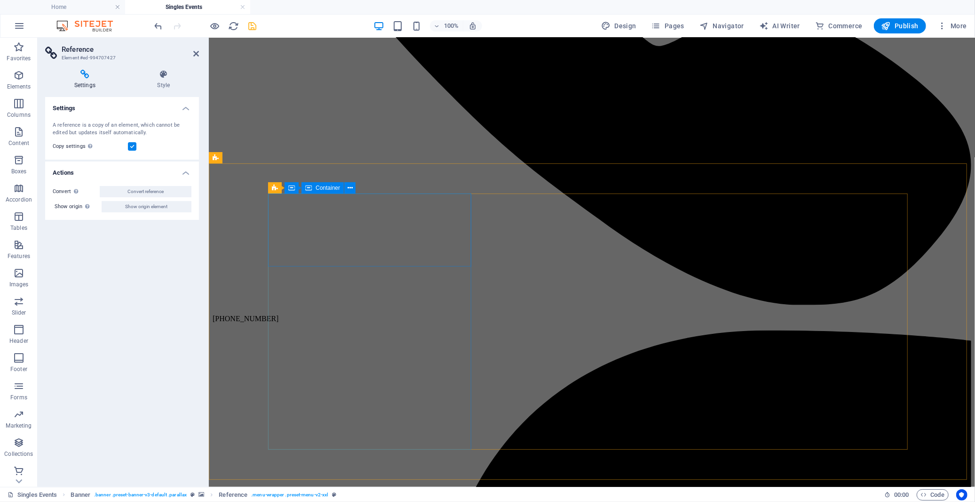
scroll to position [1202, 0]
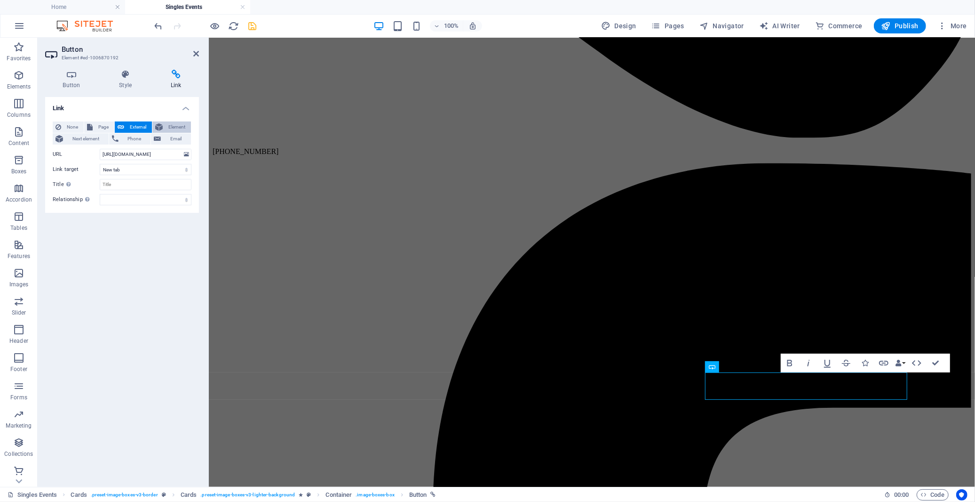
click at [165, 127] on button "Element" at bounding box center [171, 126] width 39 height 11
click at [140, 125] on span "External" at bounding box center [138, 126] width 22 height 11
select select "blank"
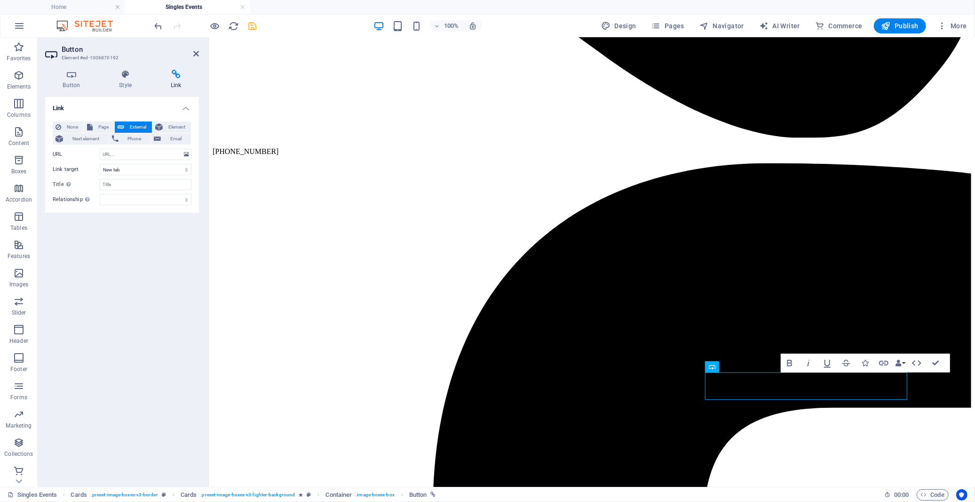
click at [149, 236] on div "Link None Page External Element Next element Phone Email Page Home About us Ser…" at bounding box center [122, 288] width 154 height 382
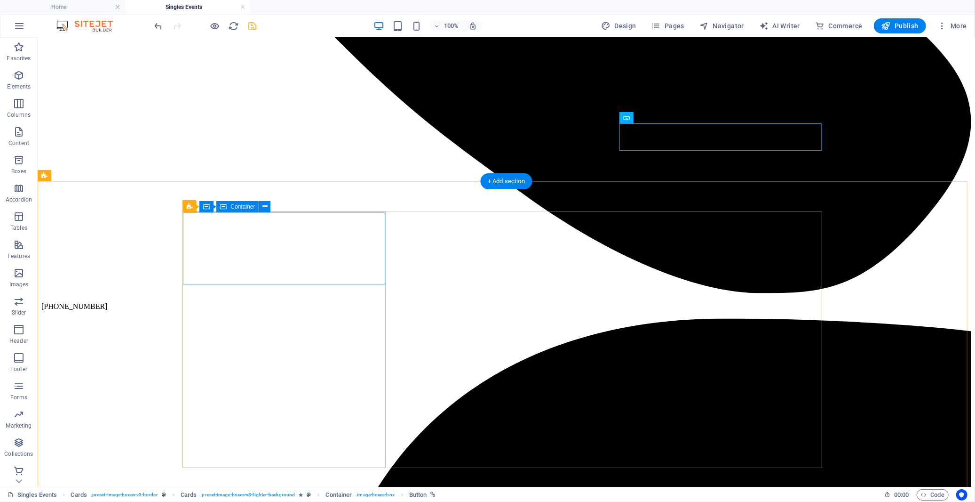
scroll to position [1516, 0]
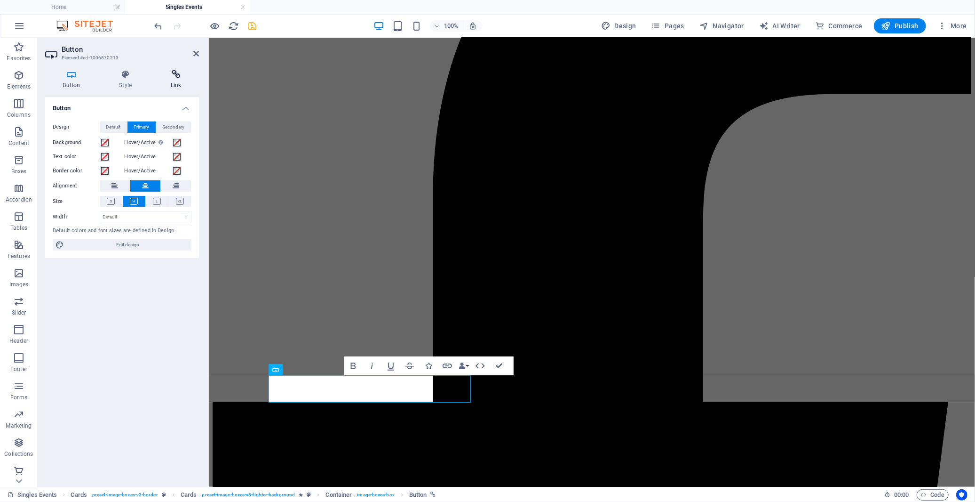
click at [172, 71] on icon at bounding box center [176, 74] width 46 height 9
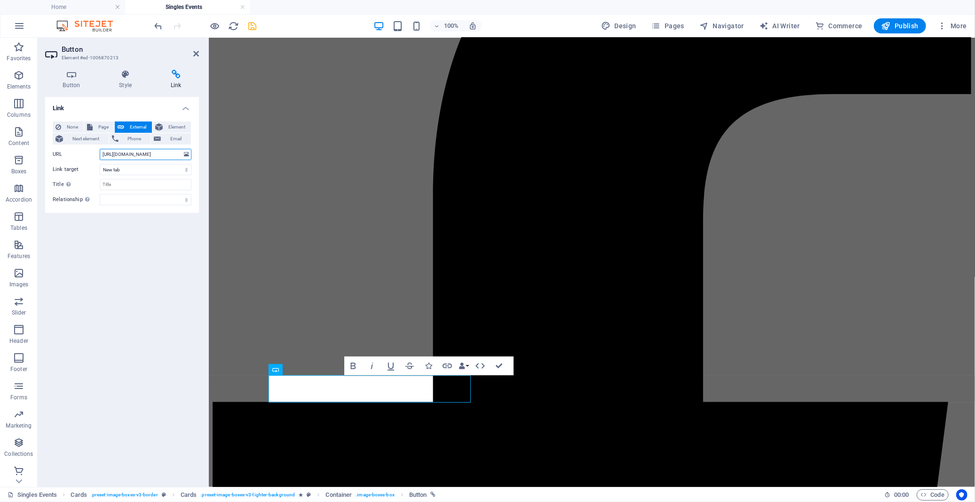
click at [143, 151] on input "[URL][DOMAIN_NAME]" at bounding box center [146, 154] width 92 height 11
click at [148, 250] on div "Link None Page External Element Next element Phone Email Page Home About us Ser…" at bounding box center [122, 288] width 154 height 382
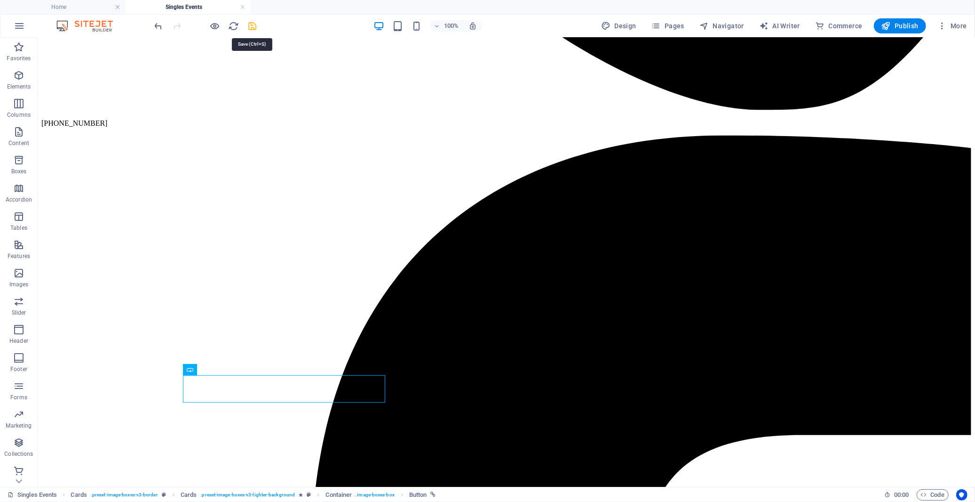
click at [250, 27] on icon "save" at bounding box center [252, 26] width 11 height 11
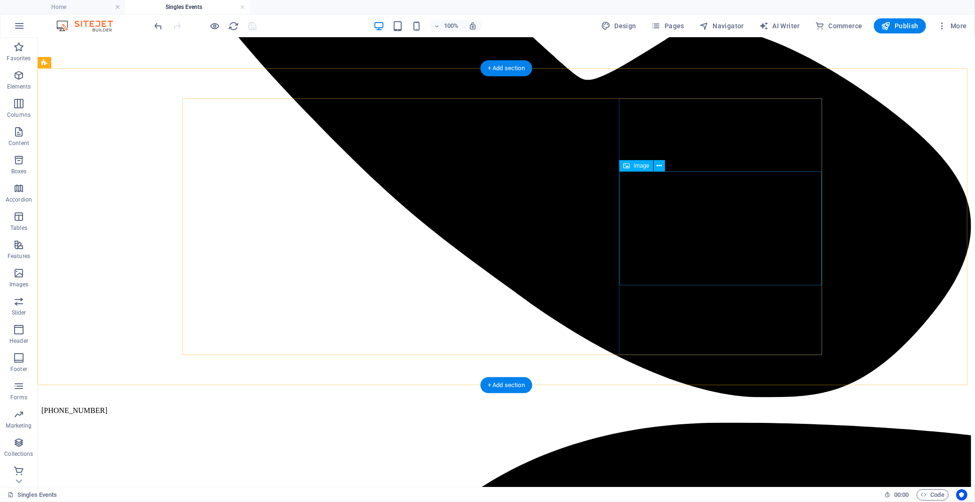
scroll to position [1254, 0]
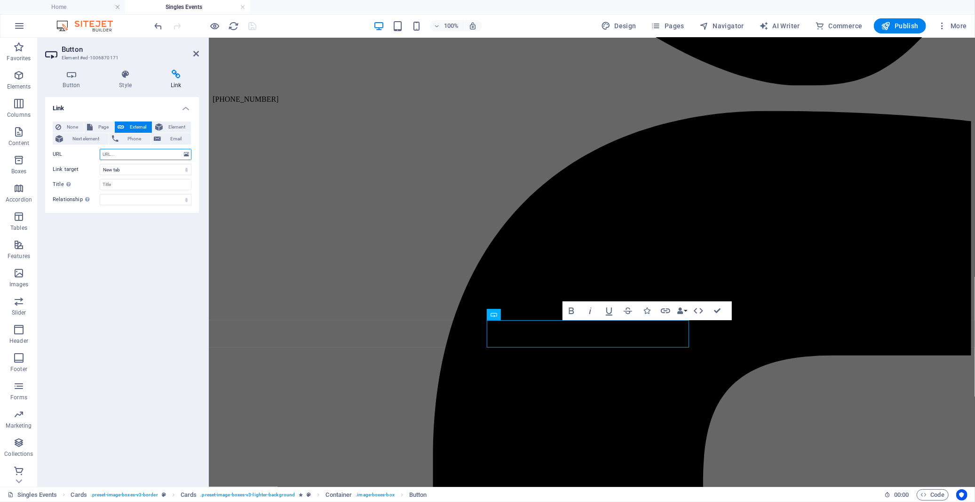
click at [123, 151] on input "URL" at bounding box center [146, 154] width 92 height 11
type input "[URL][DOMAIN_NAME]"
click at [148, 243] on div "Link None Page External Element Next element Phone Email Page Home About us Ser…" at bounding box center [122, 288] width 154 height 382
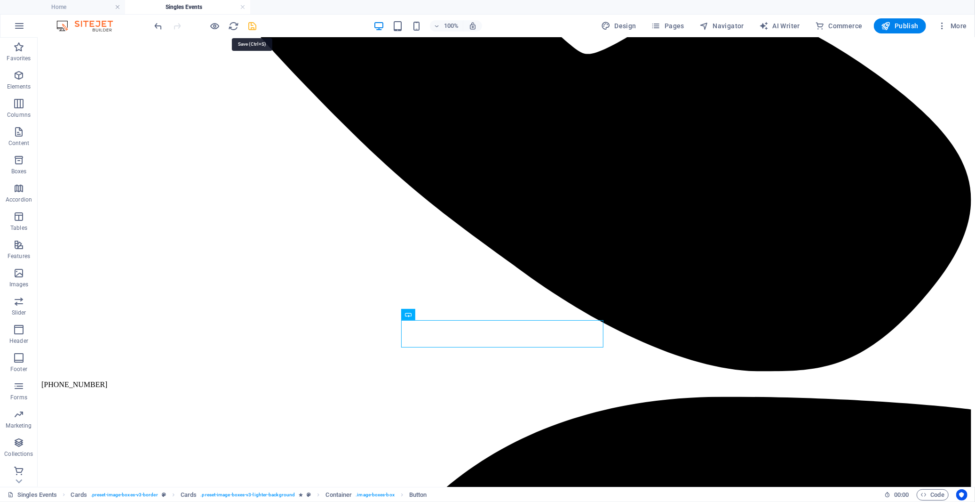
click at [255, 26] on icon "save" at bounding box center [252, 26] width 11 height 11
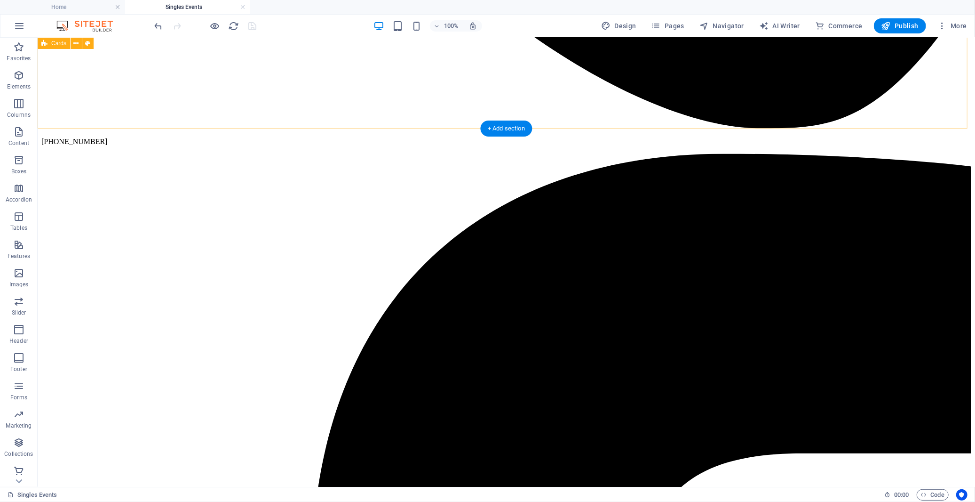
scroll to position [1516, 0]
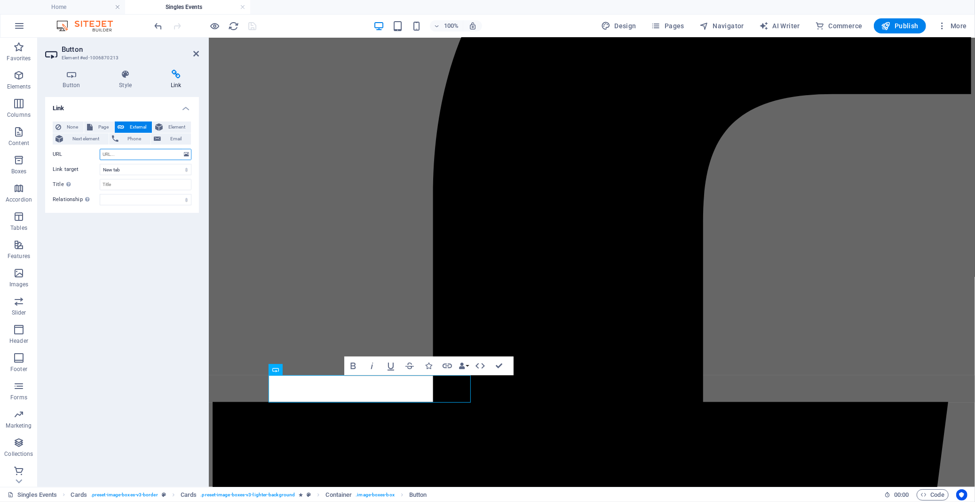
click at [137, 159] on input "URL" at bounding box center [146, 154] width 92 height 11
type input "[URL][DOMAIN_NAME]"
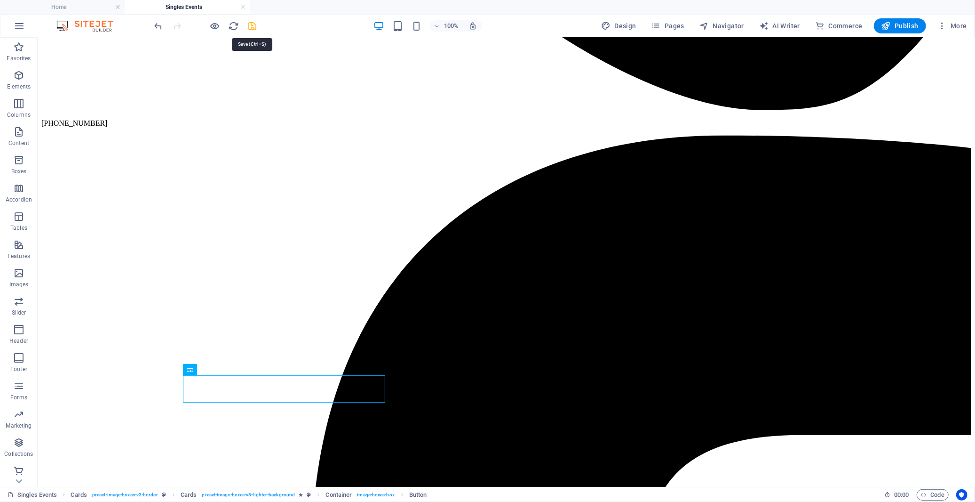
click at [252, 25] on icon "save" at bounding box center [252, 26] width 11 height 11
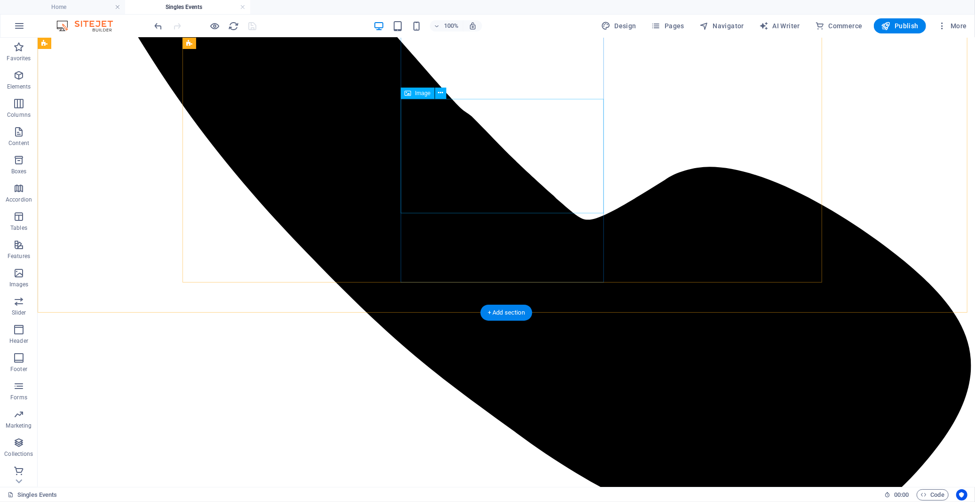
scroll to position [993, 0]
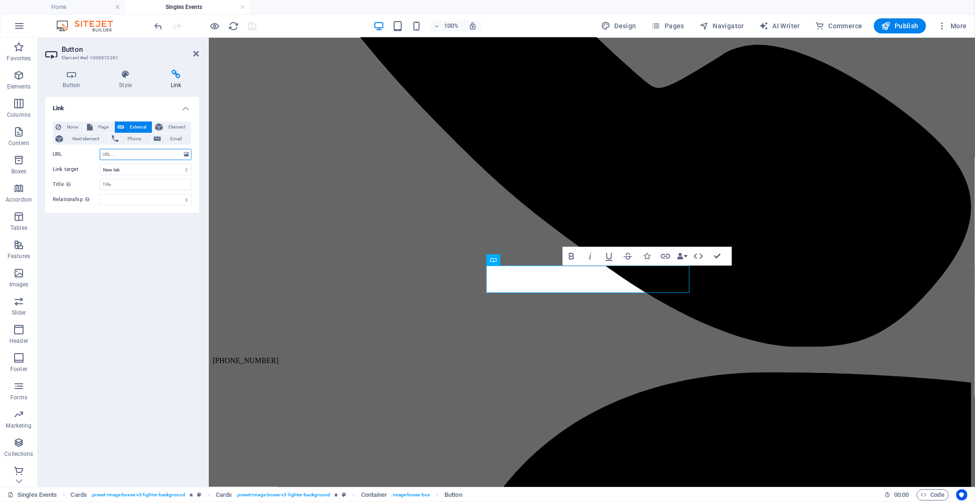
click at [161, 155] on input "URL" at bounding box center [146, 154] width 92 height 11
type input "[URL][DOMAIN_NAME]"
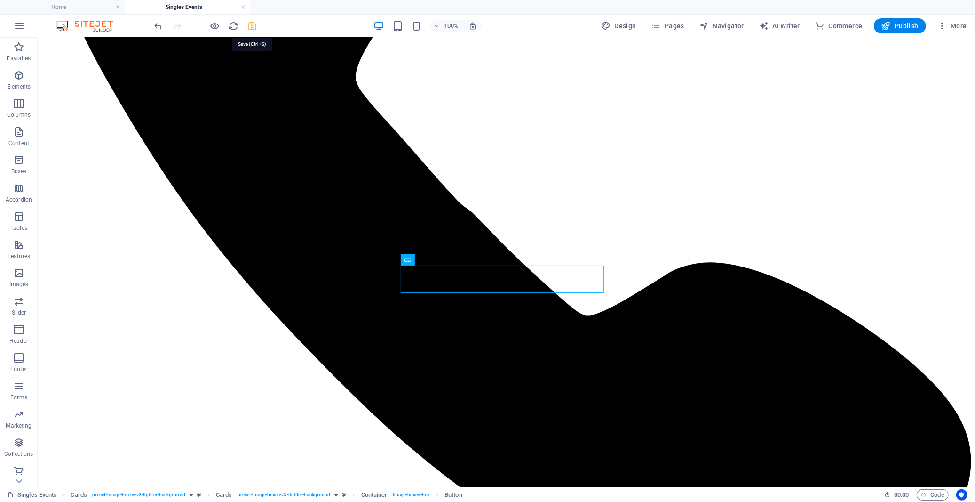
click at [251, 26] on icon "save" at bounding box center [252, 26] width 11 height 11
